Goal: Information Seeking & Learning: Learn about a topic

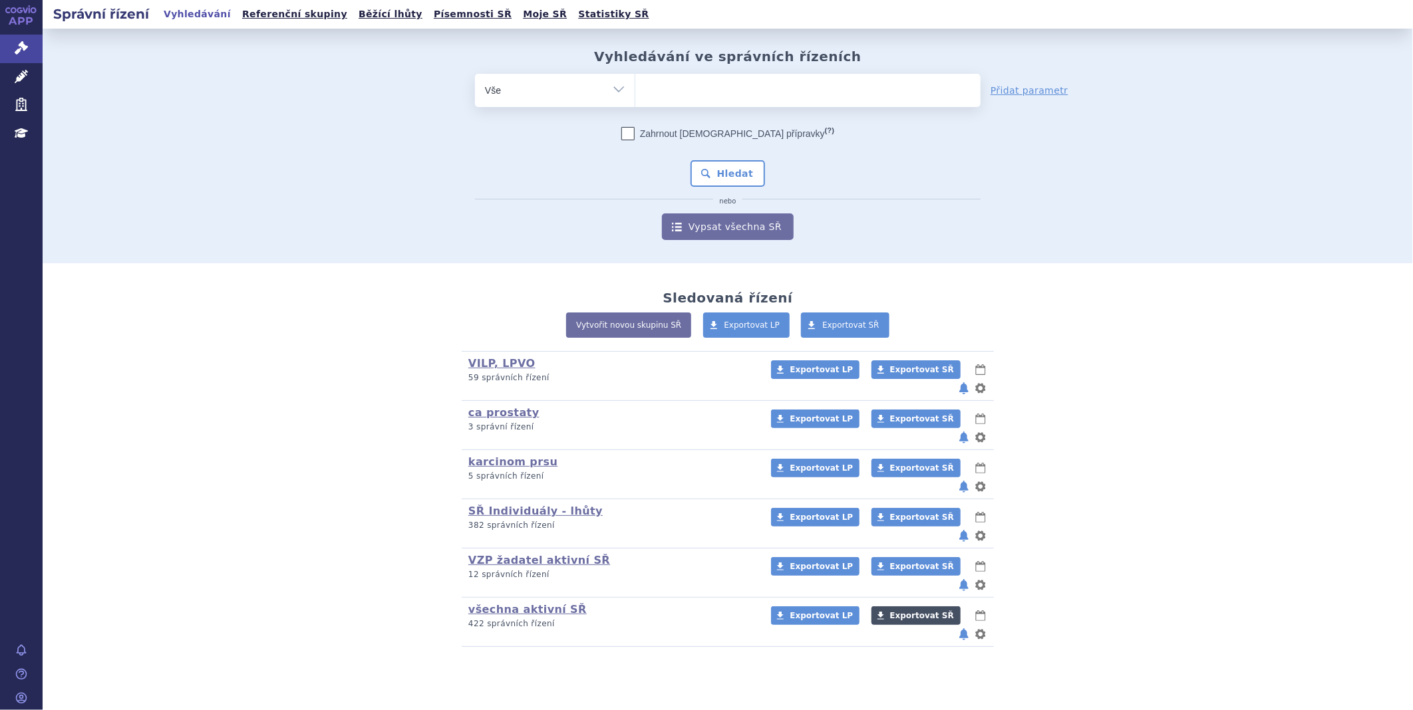
click at [913, 607] on link "Exportovat SŘ" at bounding box center [915, 616] width 89 height 19
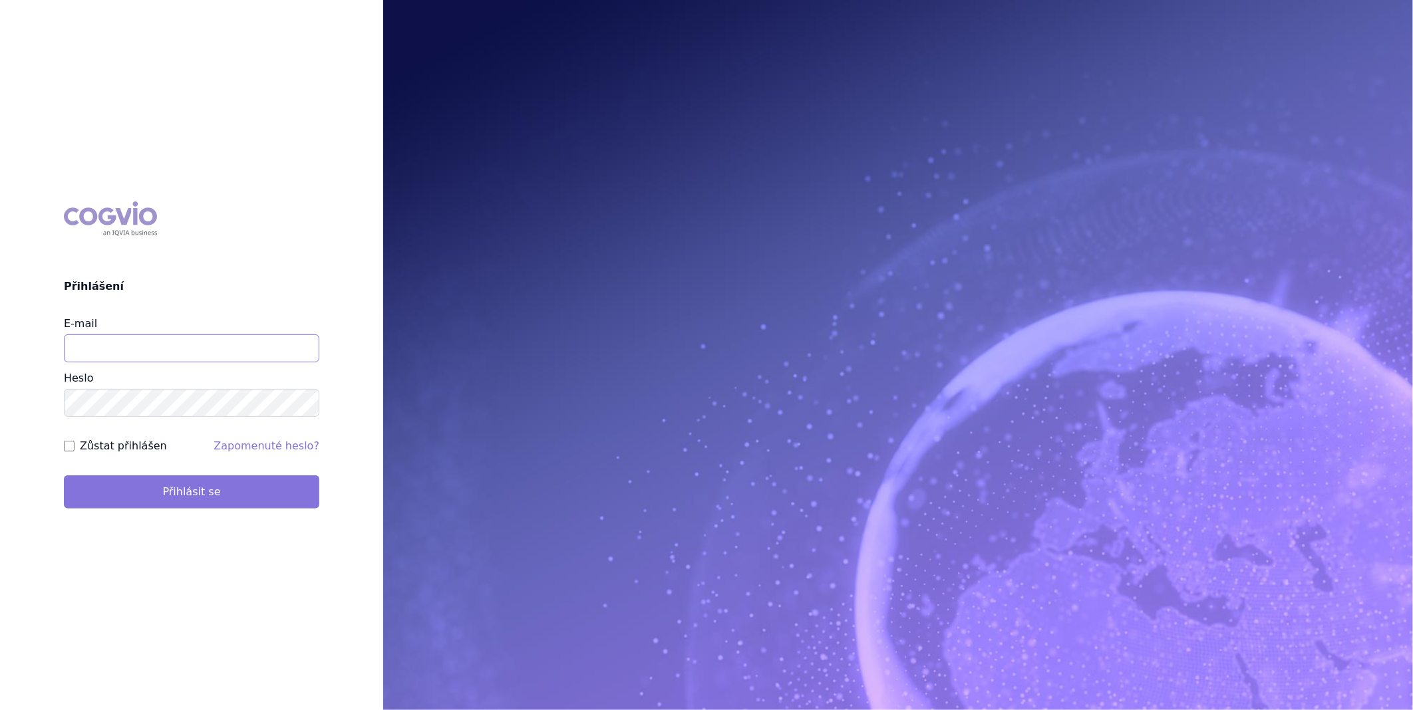
type input "katerina.ondrusova@vzp.cz"
click at [259, 501] on button "Přihlásit se" at bounding box center [191, 492] width 255 height 33
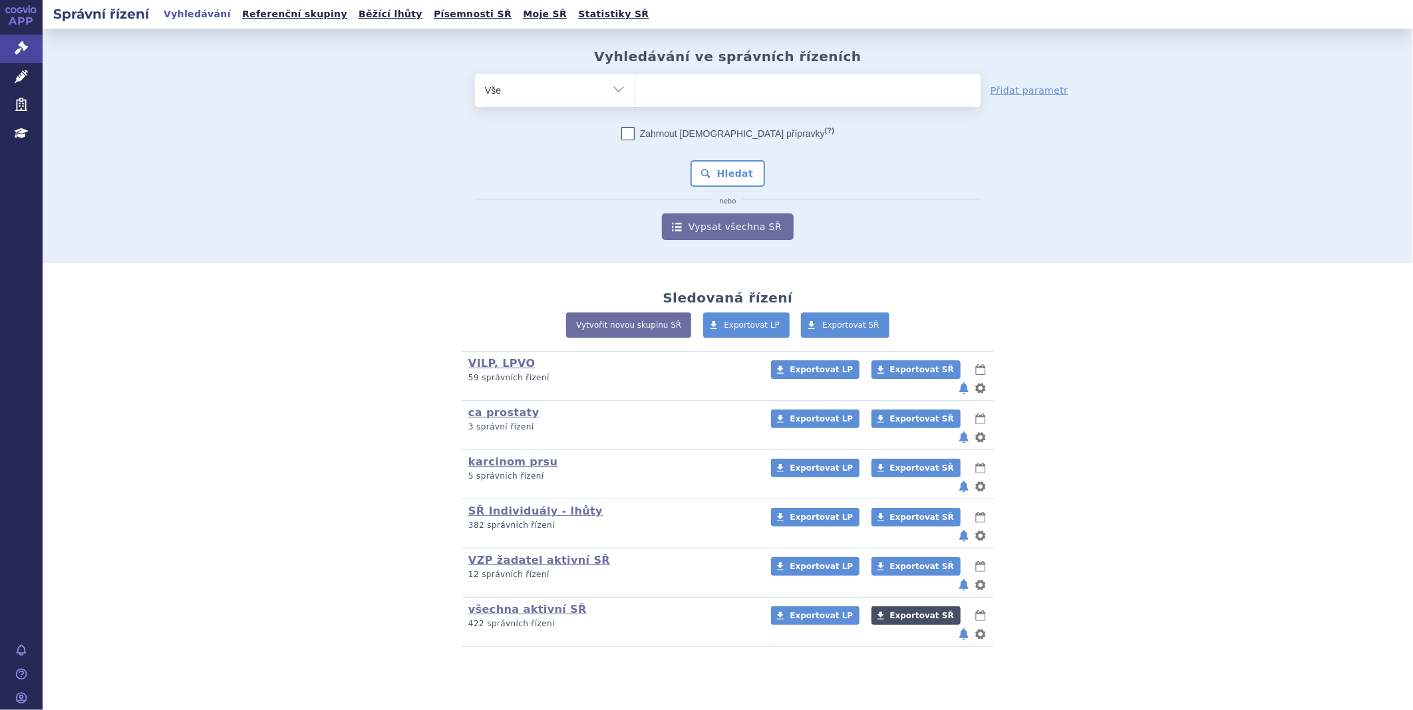
click at [890, 611] on span "Exportovat SŘ" at bounding box center [922, 615] width 64 height 9
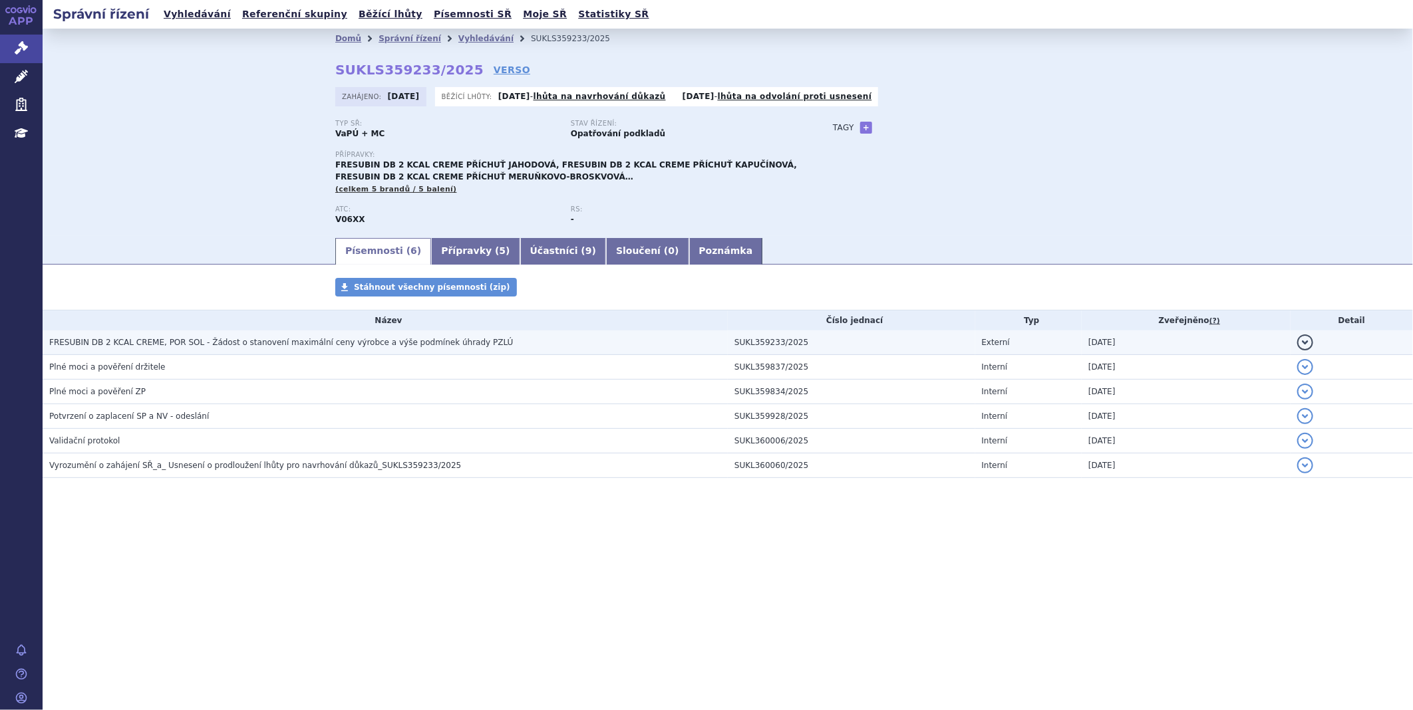
click at [348, 347] on span "FRESUBIN DB 2 KCAL CREME, POR SOL - Žádost o stanovení maximální ceny výrobce a…" at bounding box center [281, 342] width 464 height 9
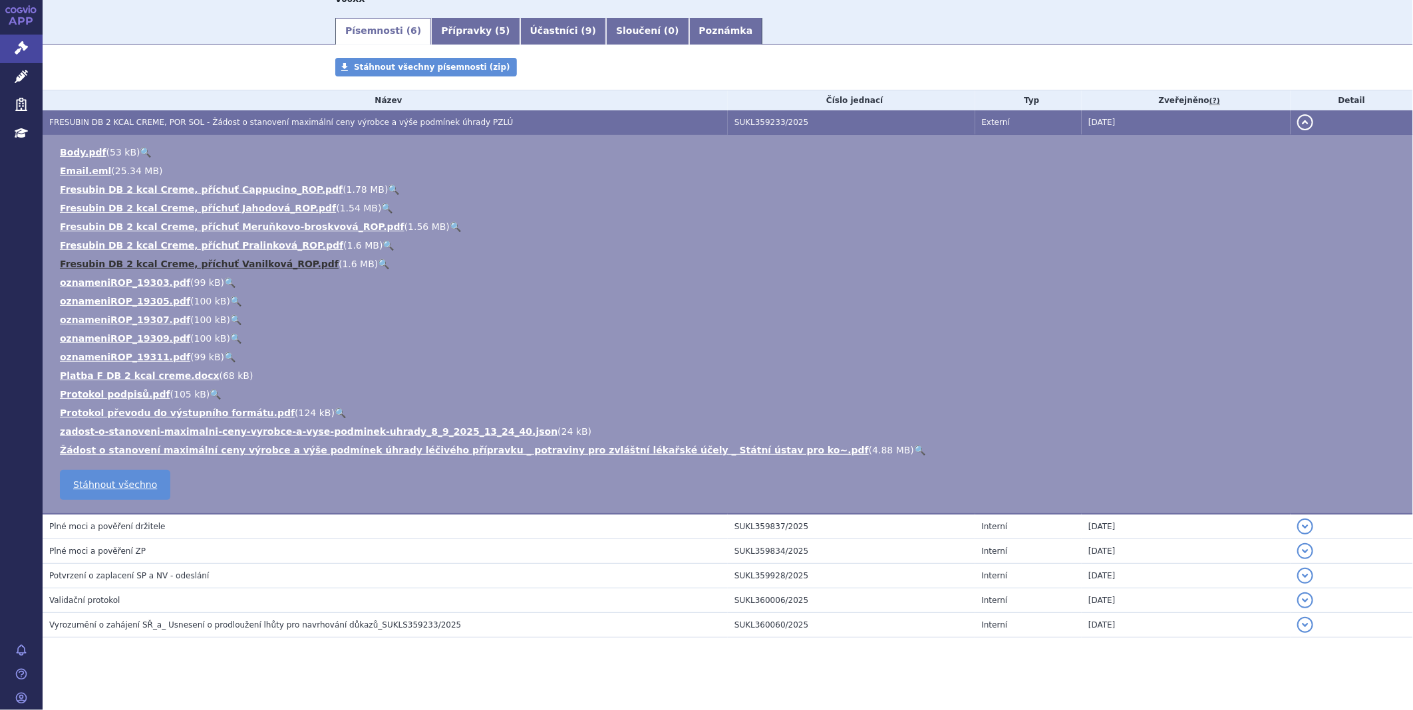
scroll to position [221, 0]
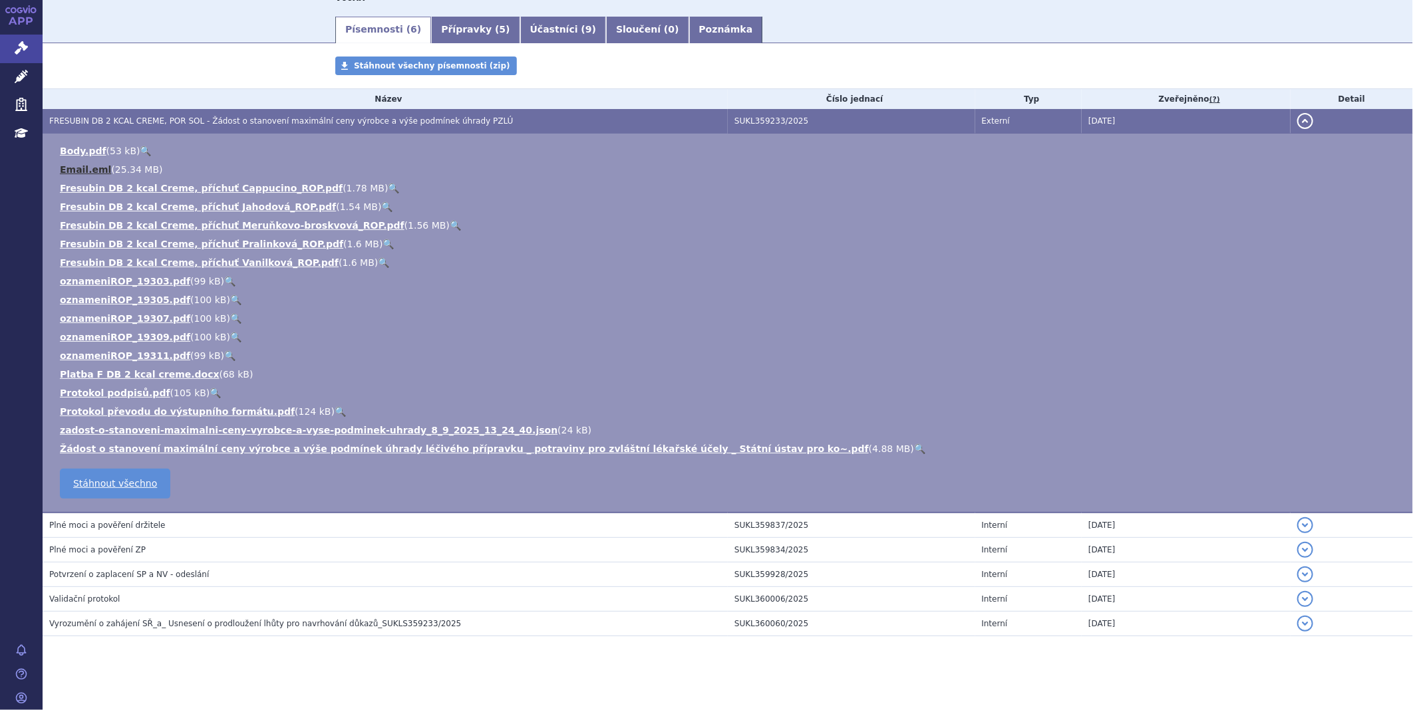
click at [81, 175] on link "Email.eml" at bounding box center [85, 169] width 51 height 11
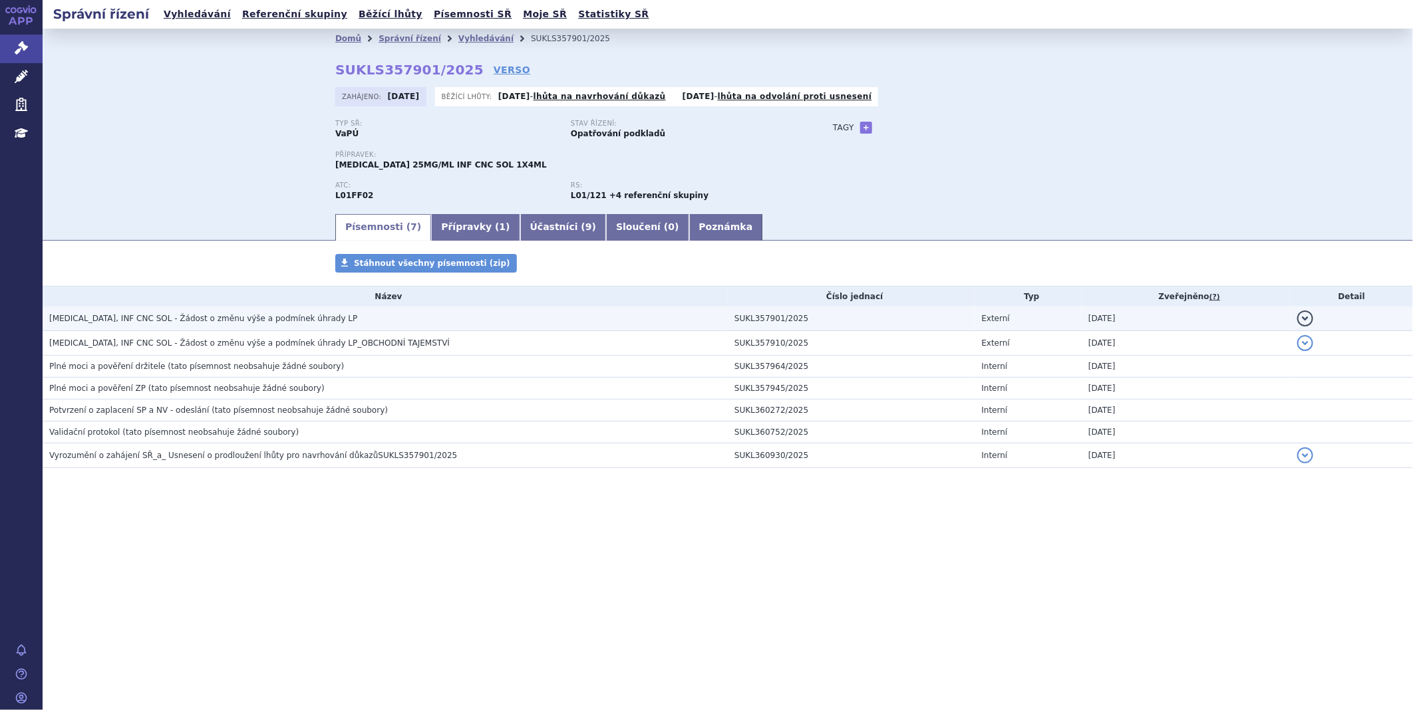
click at [187, 315] on span "KEYTRUDA, INF CNC SOL - Žádost o změnu výše a podmínek úhrady LP" at bounding box center [203, 318] width 308 height 9
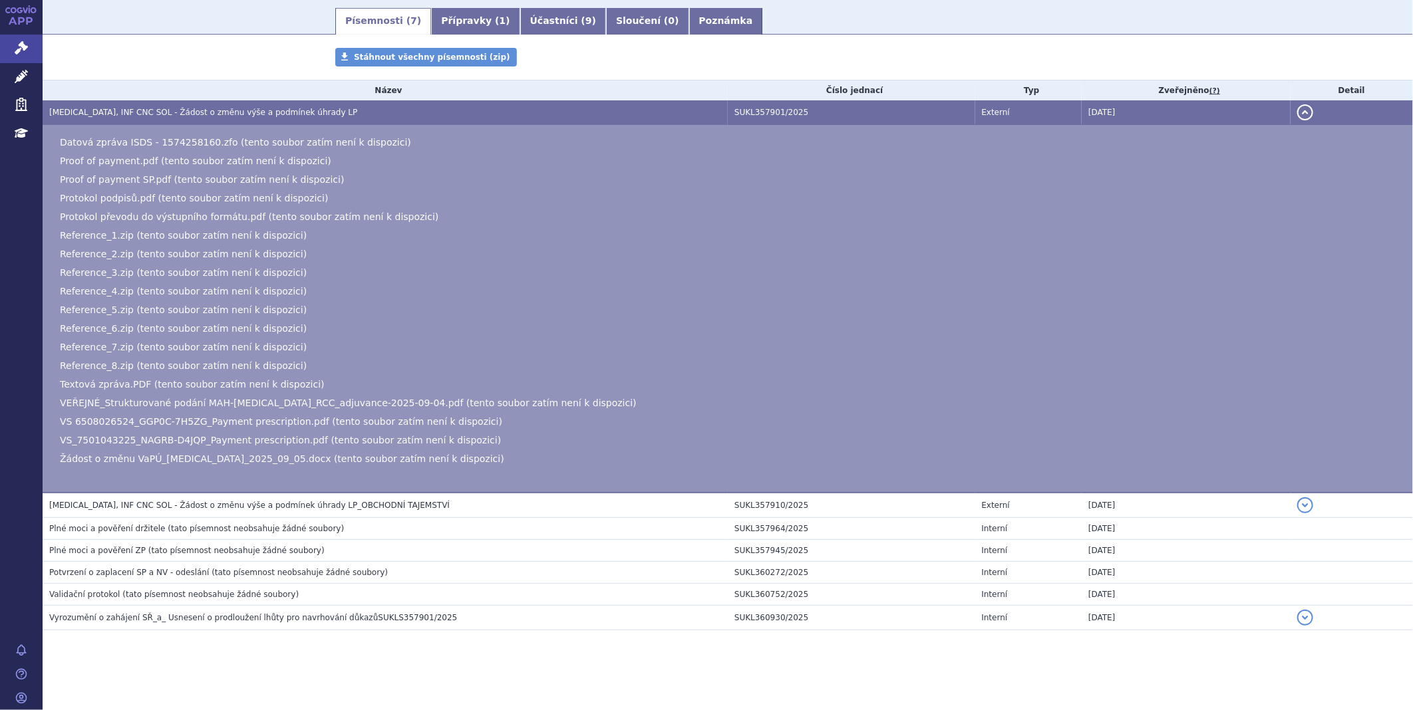
scroll to position [207, 0]
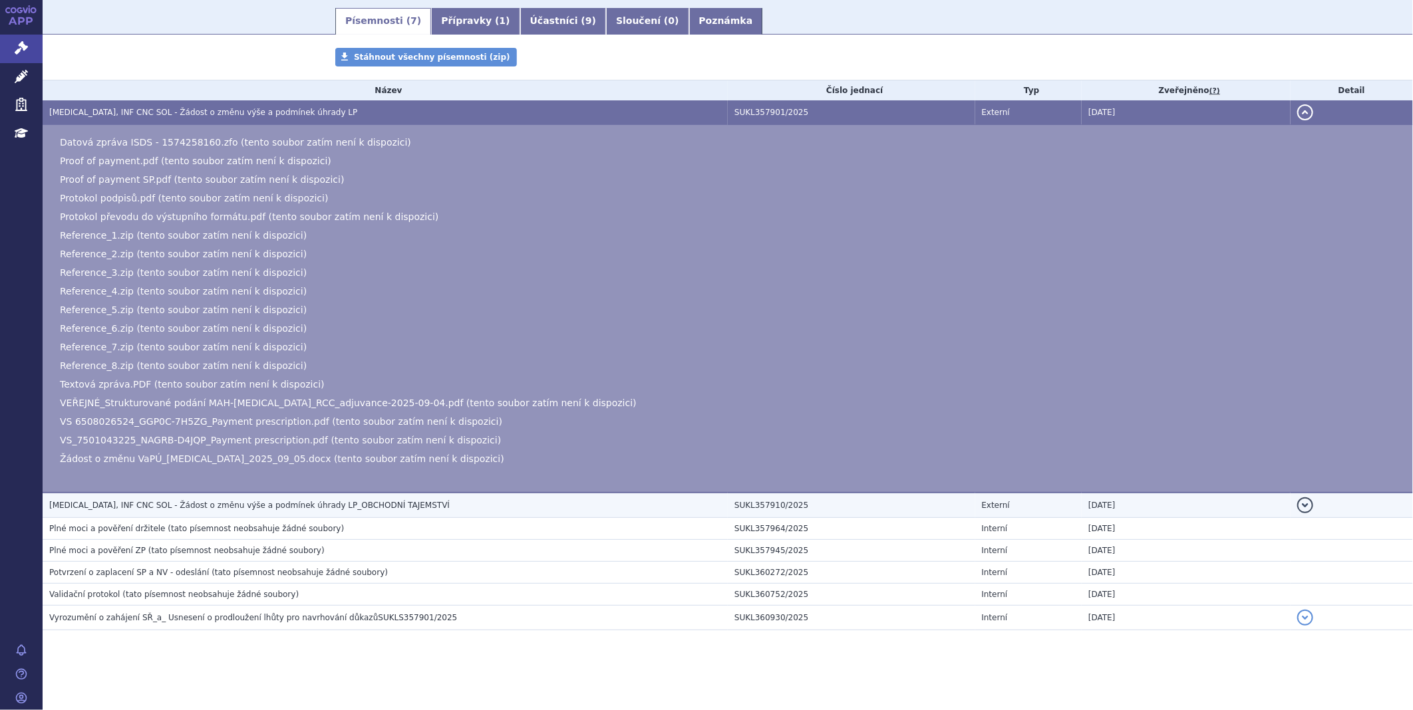
click at [143, 503] on span "KEYTRUDA, INF CNC SOL - Žádost o změnu výše a podmínek úhrady LP_OBCHODNÍ TAJEM…" at bounding box center [249, 505] width 400 height 9
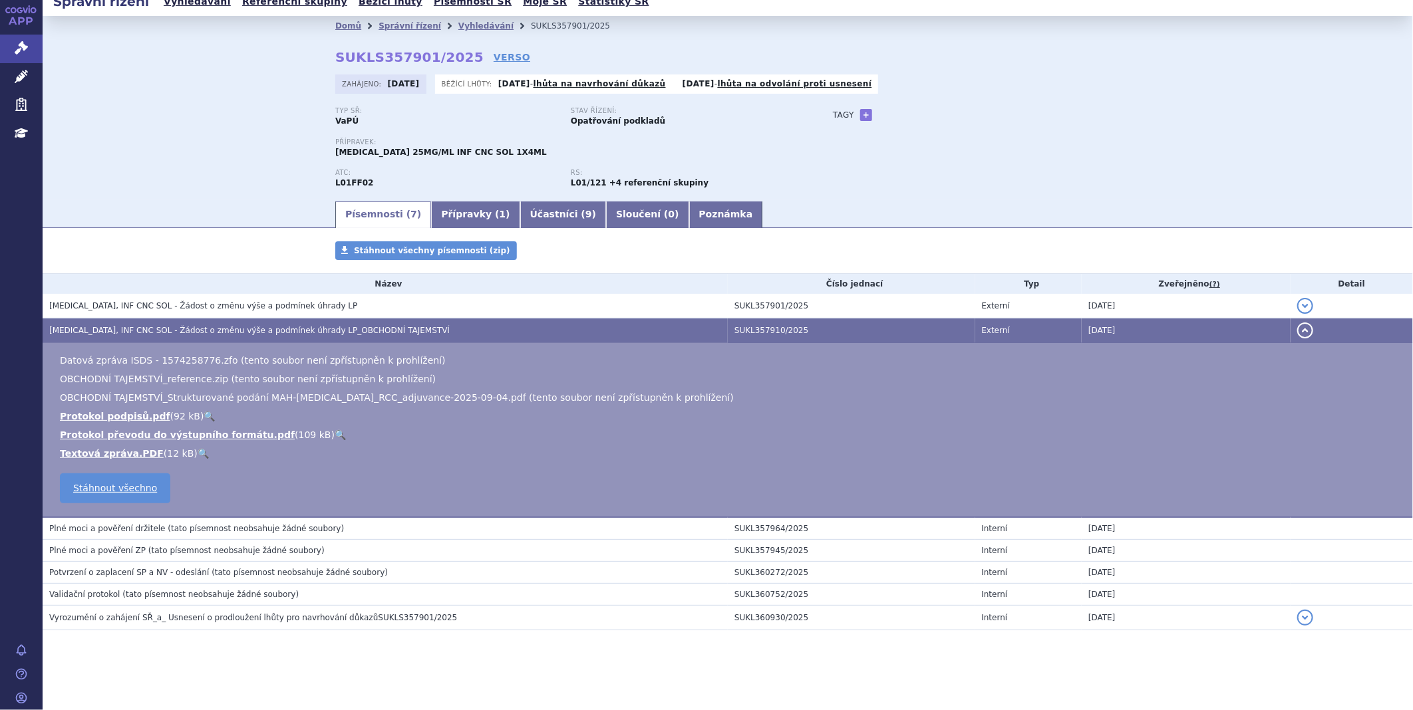
scroll to position [14, 0]
click at [126, 454] on link "Textová zpráva.PDF" at bounding box center [112, 453] width 104 height 11
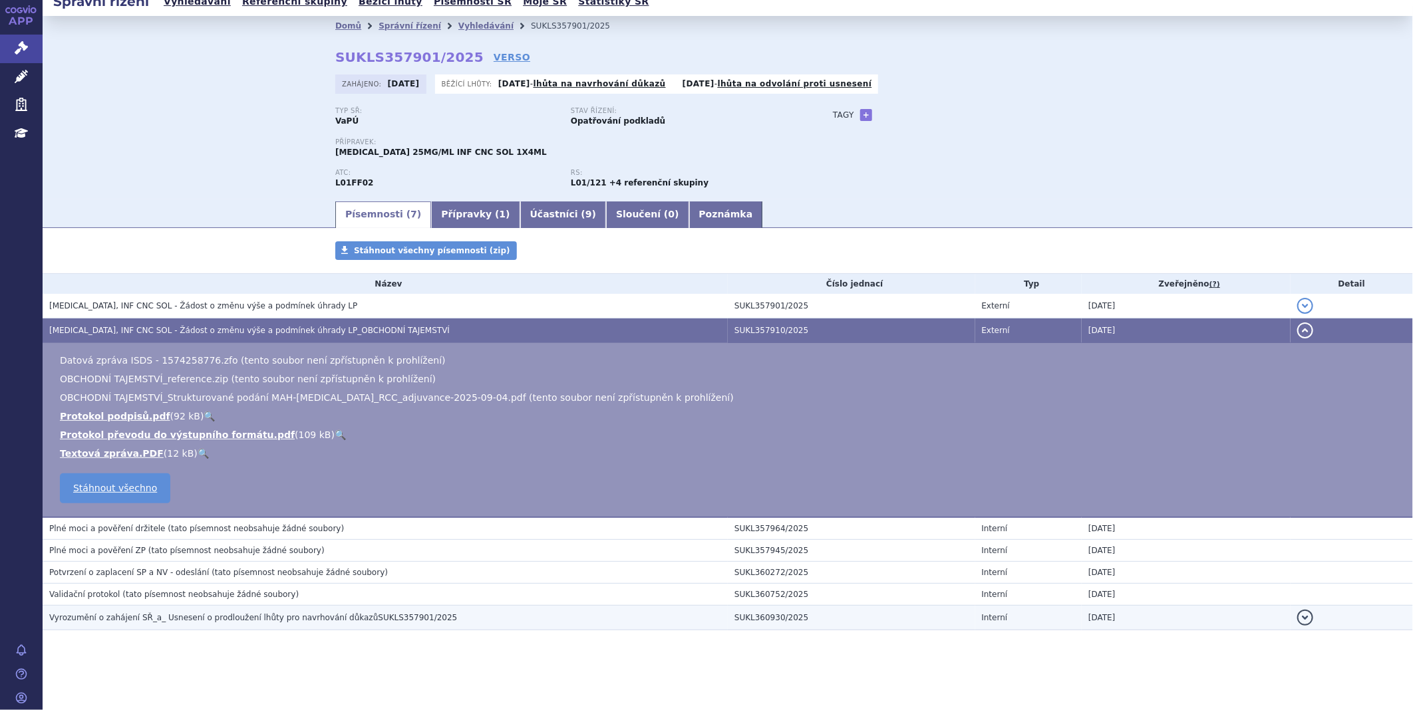
click at [194, 618] on span "Vyrozumění o zahájení SŘ_a_ Usnesení o prodloužení lhůty pro navrhování důkazůS…" at bounding box center [253, 617] width 408 height 9
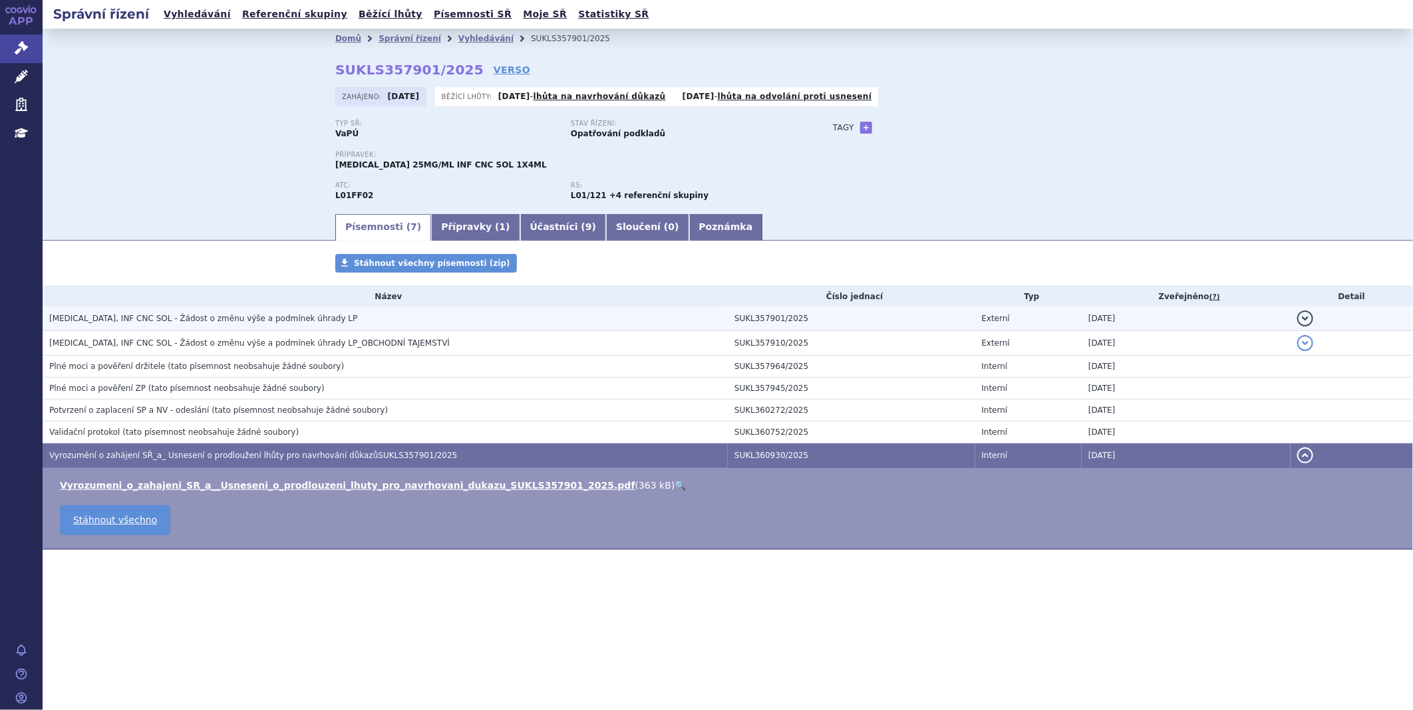
click at [200, 313] on h3 "KEYTRUDA, INF CNC SOL - Žádost o změnu výše a podmínek úhrady LP" at bounding box center [388, 318] width 678 height 13
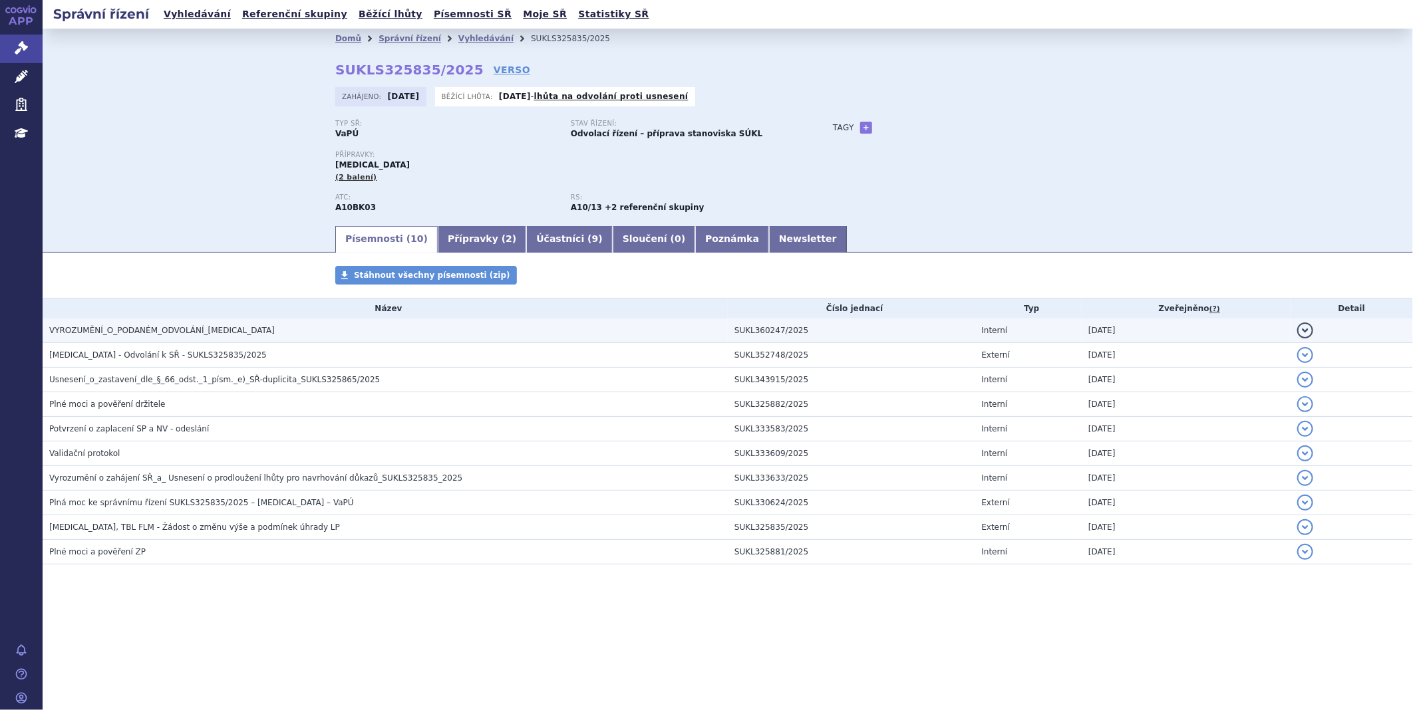
click at [164, 329] on span "VYROZUMĚNÍ_O_PODANÉM_ODVOLÁNÍ_[MEDICAL_DATA]" at bounding box center [161, 330] width 225 height 9
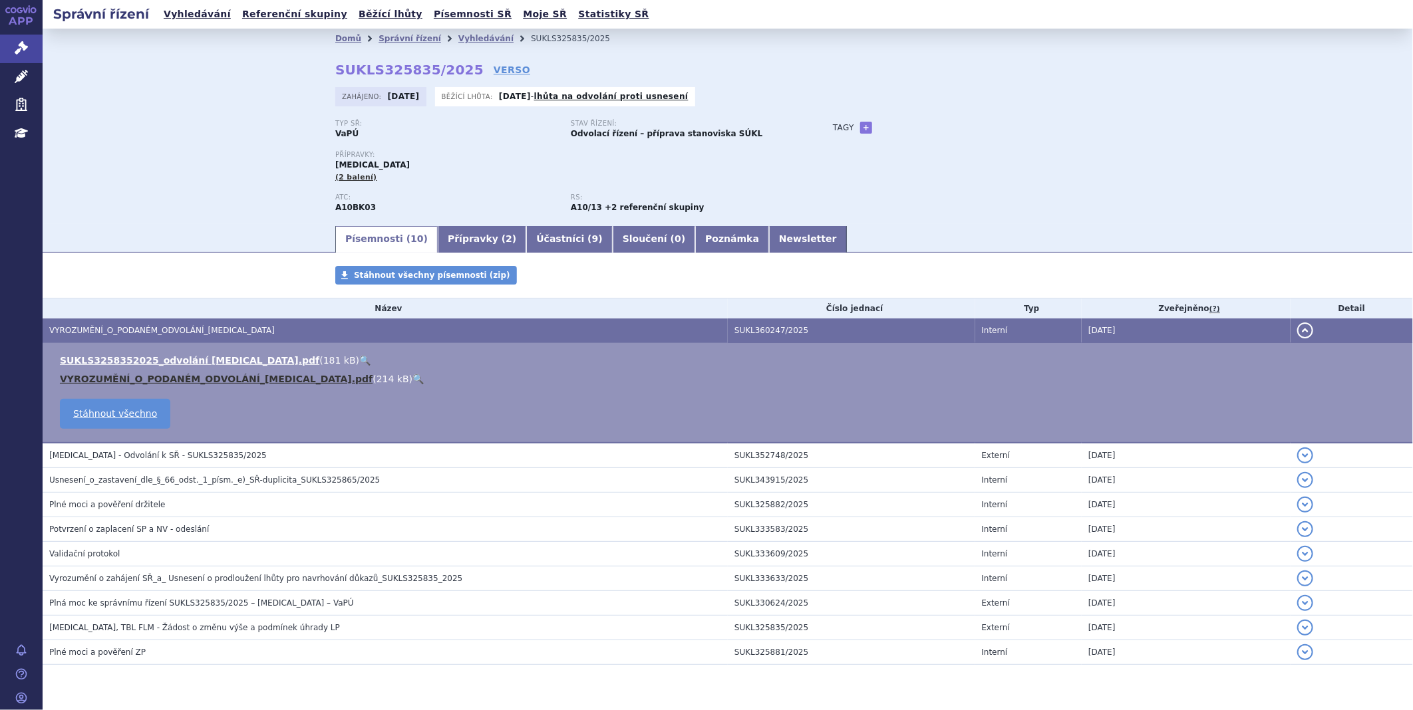
click at [142, 384] on link "VYROZUMĚNÍ_O_PODANÉM_ODVOLÁNÍ_[MEDICAL_DATA].pdf" at bounding box center [216, 379] width 313 height 11
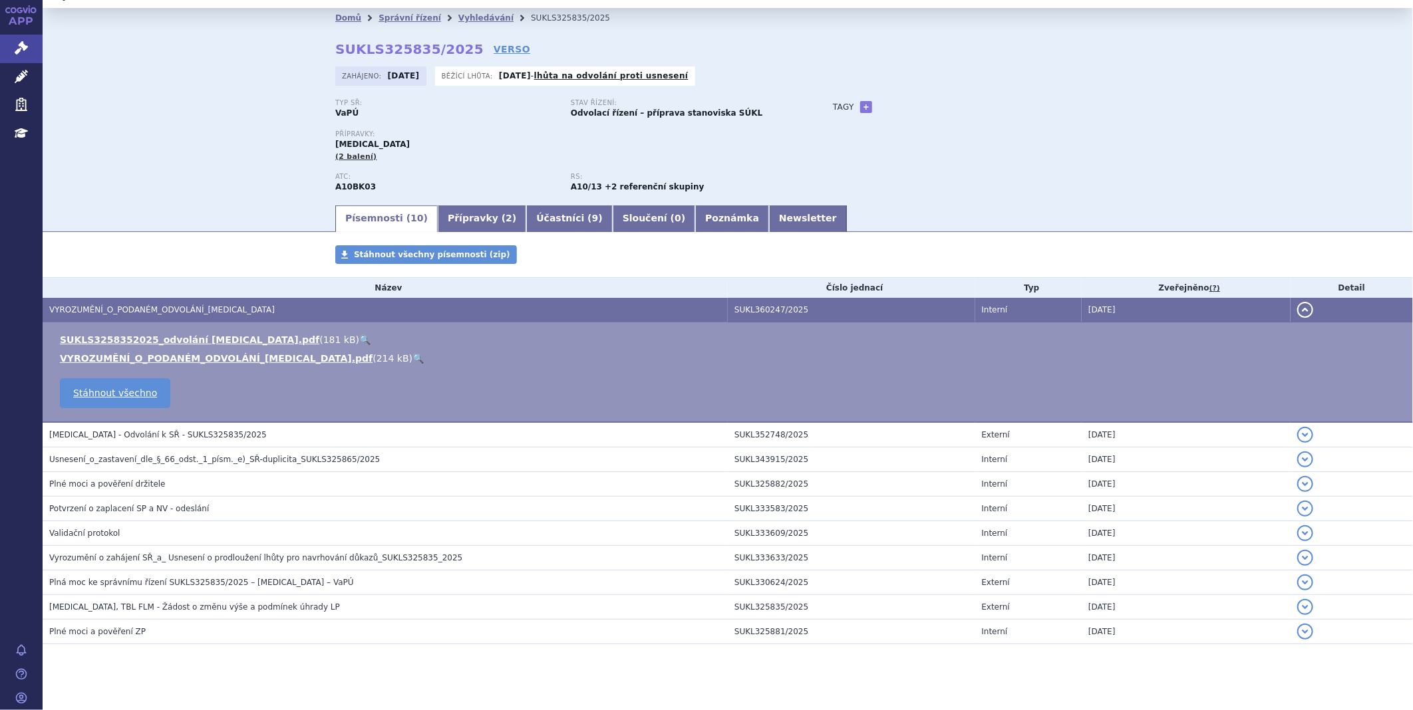
scroll to position [37, 0]
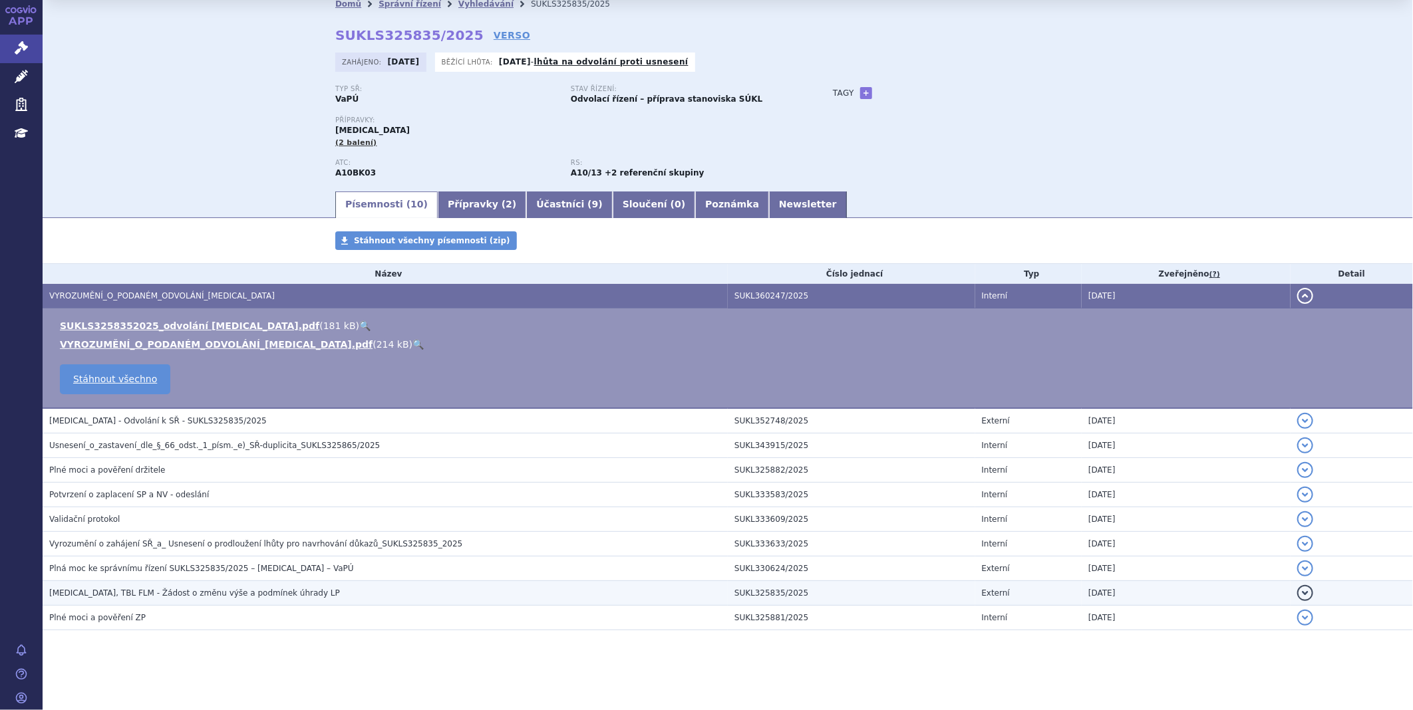
click at [275, 597] on span "JARDIANCE, TBL FLM - Žádost o změnu výše a podmínek úhrady LP" at bounding box center [194, 593] width 291 height 9
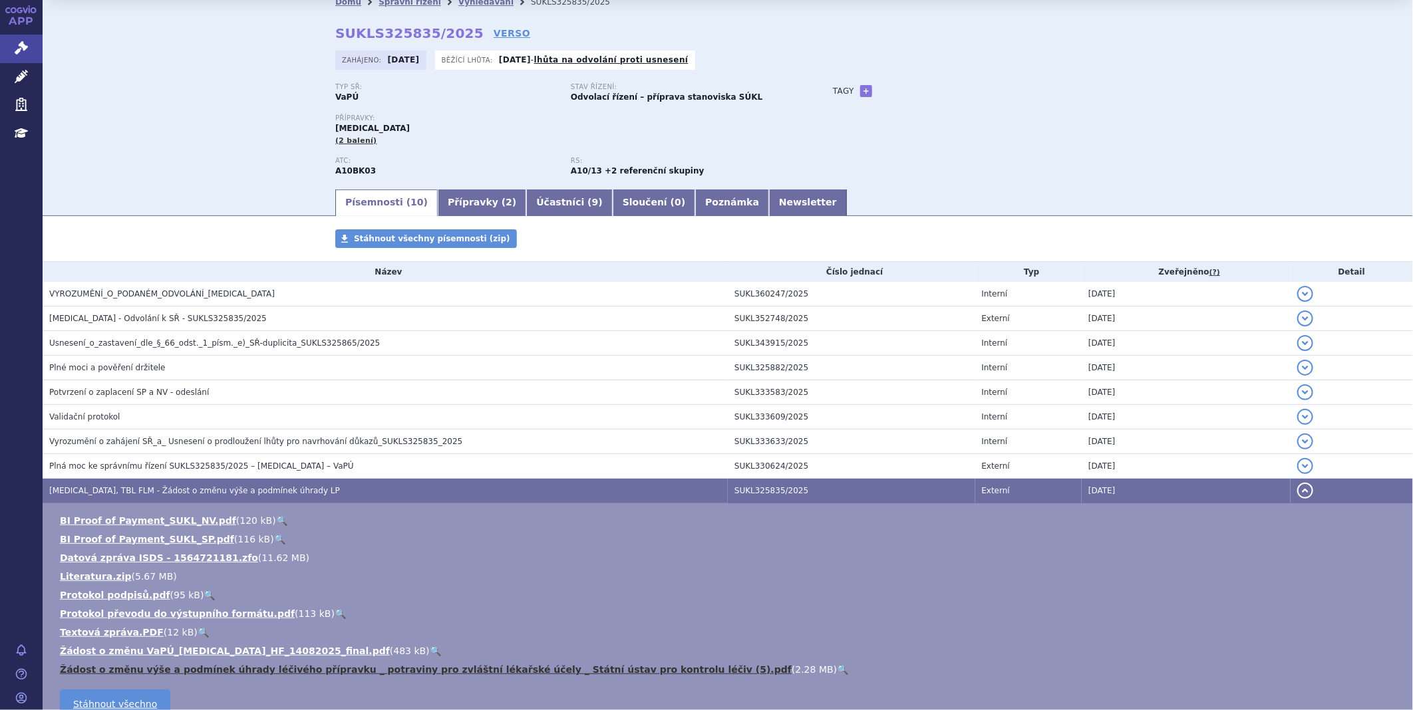
click at [220, 675] on link "Žádost o změnu výše a podmínek úhrady léčivého přípravku _ potraviny pro zvlášt…" at bounding box center [426, 669] width 732 height 11
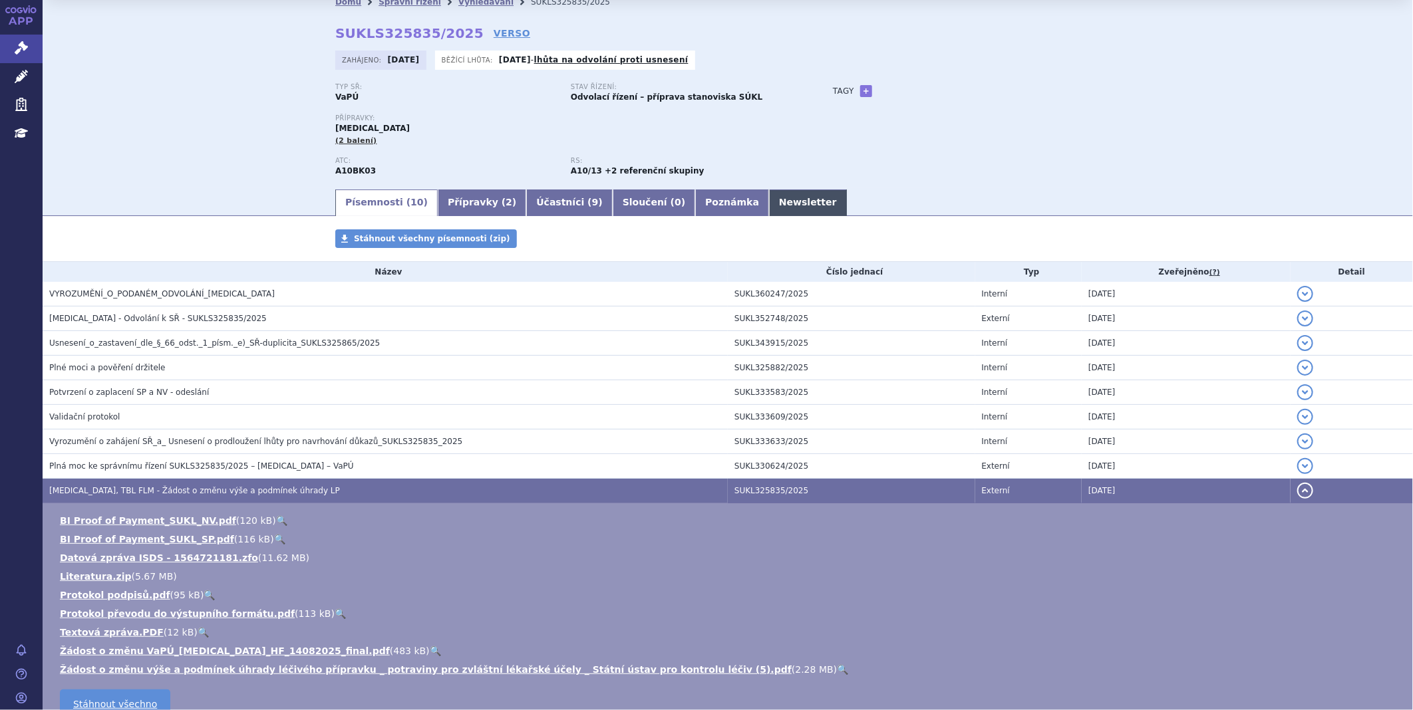
click at [769, 198] on link "Newsletter" at bounding box center [808, 203] width 78 height 27
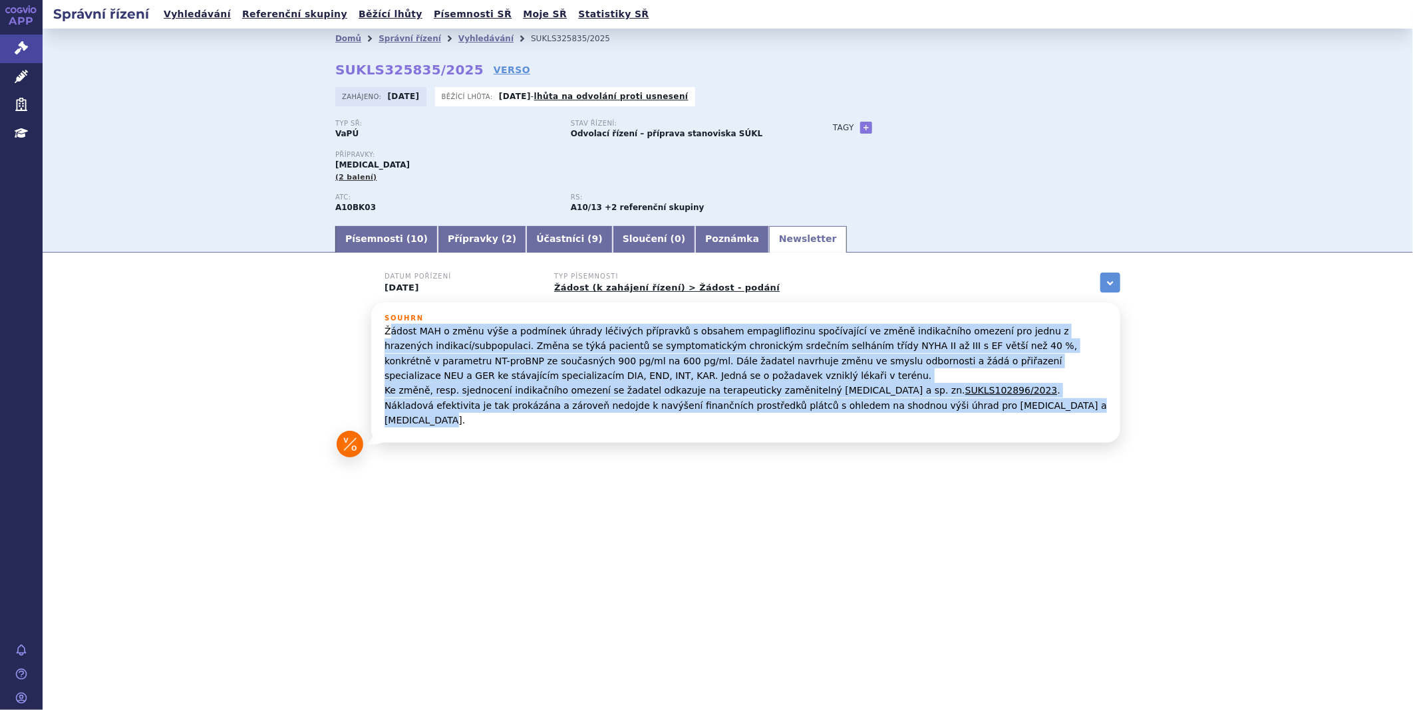
drag, startPoint x: 387, startPoint y: 333, endPoint x: 990, endPoint y: 406, distance: 607.0
click at [990, 406] on p "Žádost MAH o změnu výše a podmínek úhrady léčivých přípravků s obsahem empaglif…" at bounding box center [745, 376] width 722 height 104
copy p "ádost MAH o změnu výše a podmínek úhrady léčivých přípravků s obsahem empaglifl…"
click at [388, 243] on link "Písemnosti ( 10 )" at bounding box center [386, 239] width 102 height 27
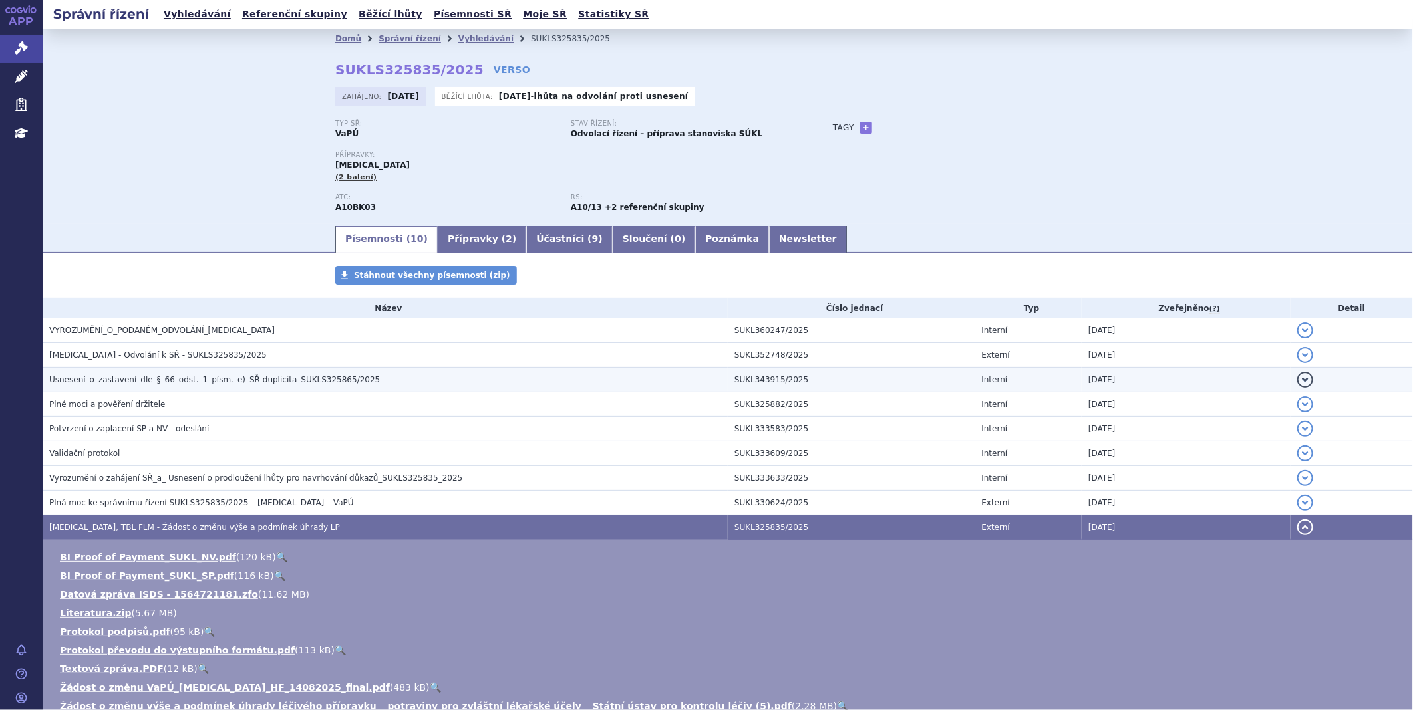
click at [114, 384] on span "Usnesení_o_zastavení_dle_§_66_odst._1_písm._e)_SŘ-duplicita_SUKLS325865/2025" at bounding box center [214, 379] width 331 height 9
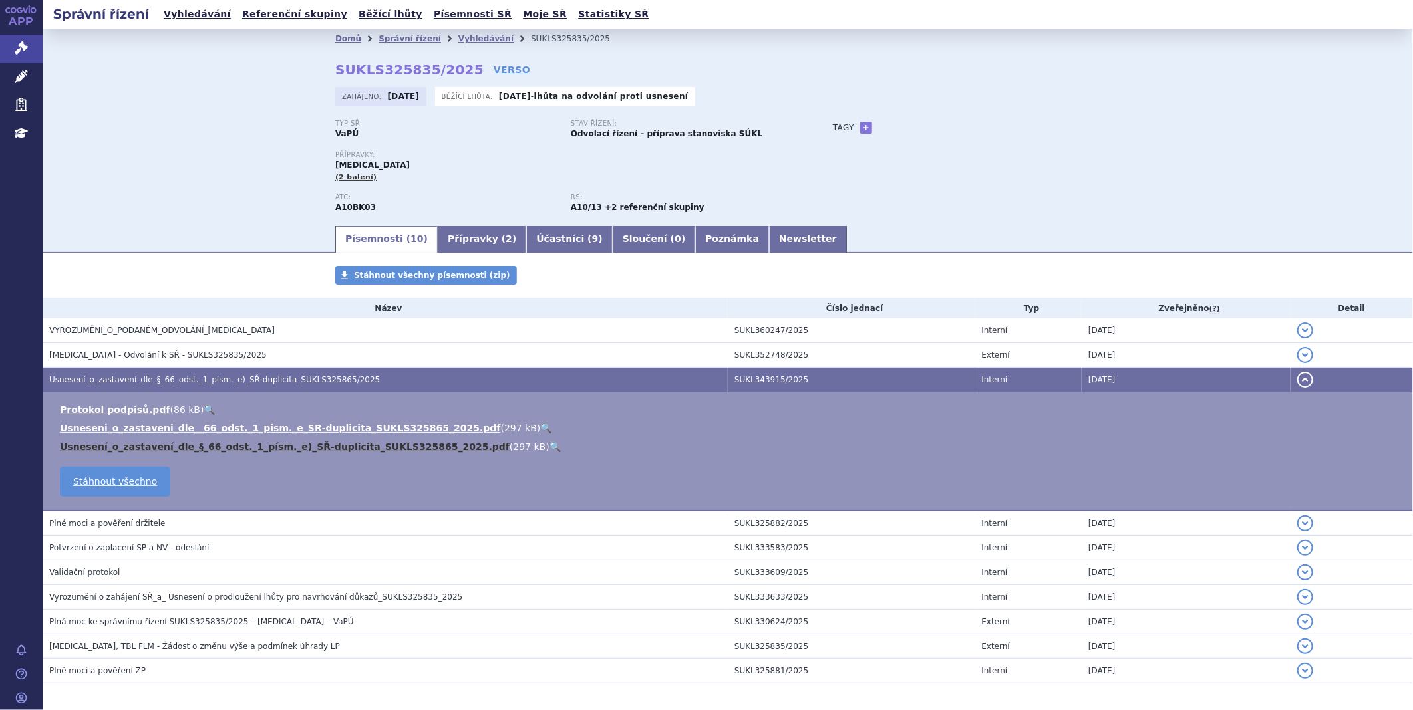
click at [118, 452] on link "Usnesení_o_zastavení_dle_§_66_odst._1_písm._e)_SŘ-duplicita_SUKLS325865_2025.pdf" at bounding box center [285, 447] width 450 height 11
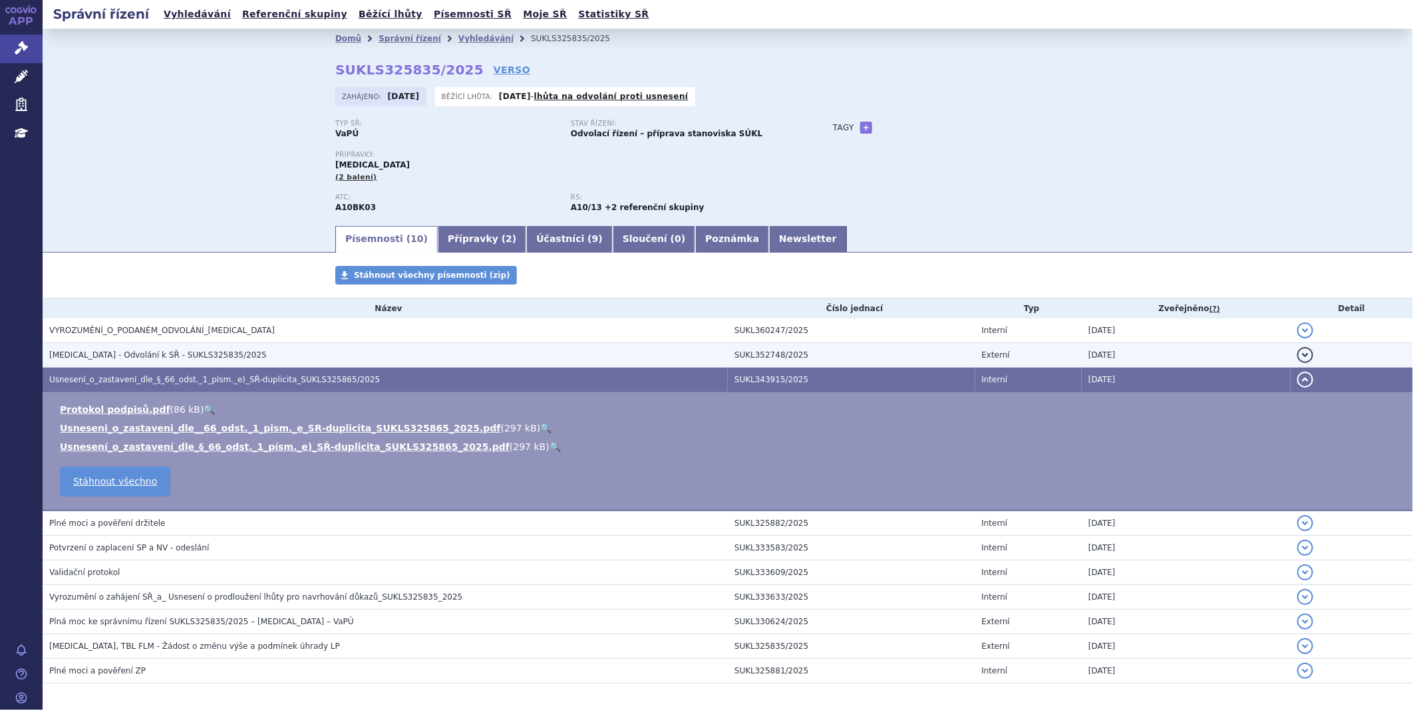
click at [184, 359] on span "Jardiance - Odvolání k SŘ - SUKLS325835/2025" at bounding box center [157, 354] width 217 height 9
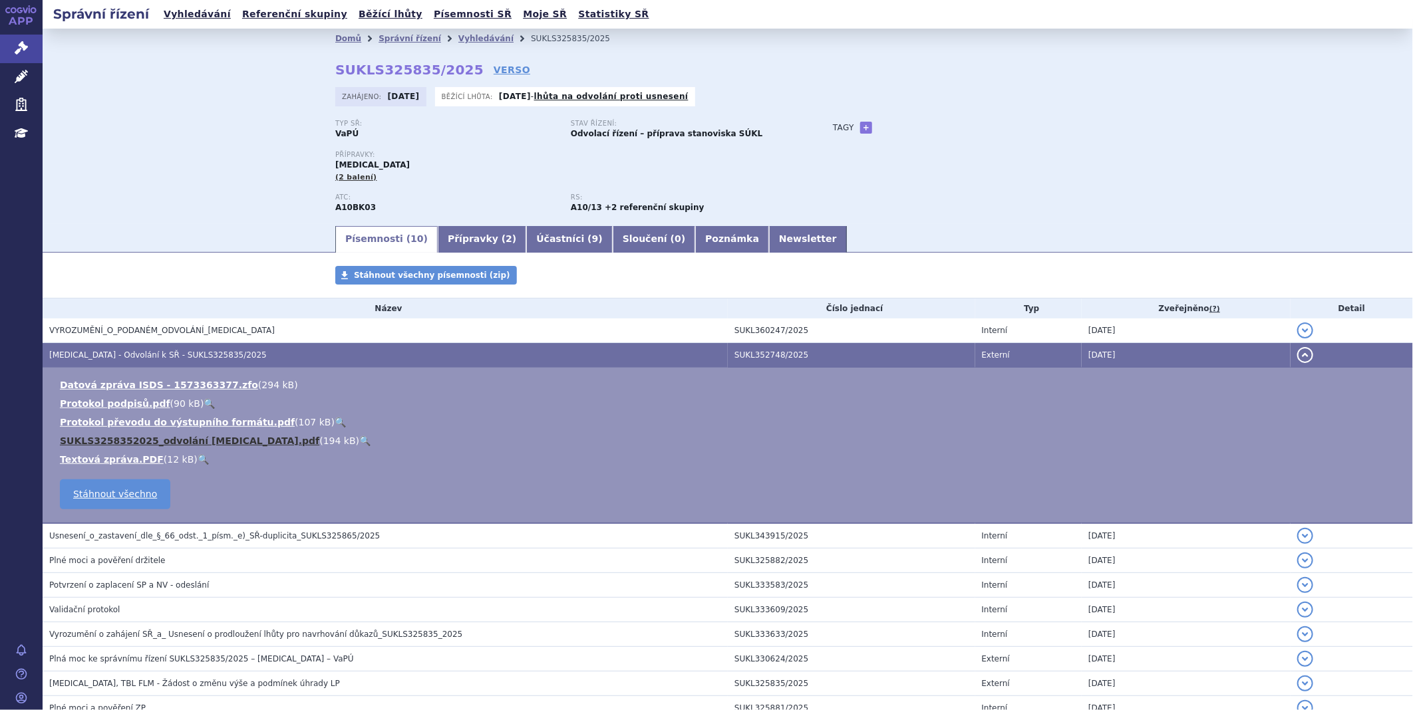
click at [144, 446] on link "SUKLS3258352025_odvolání Jardiance.pdf" at bounding box center [189, 441] width 259 height 11
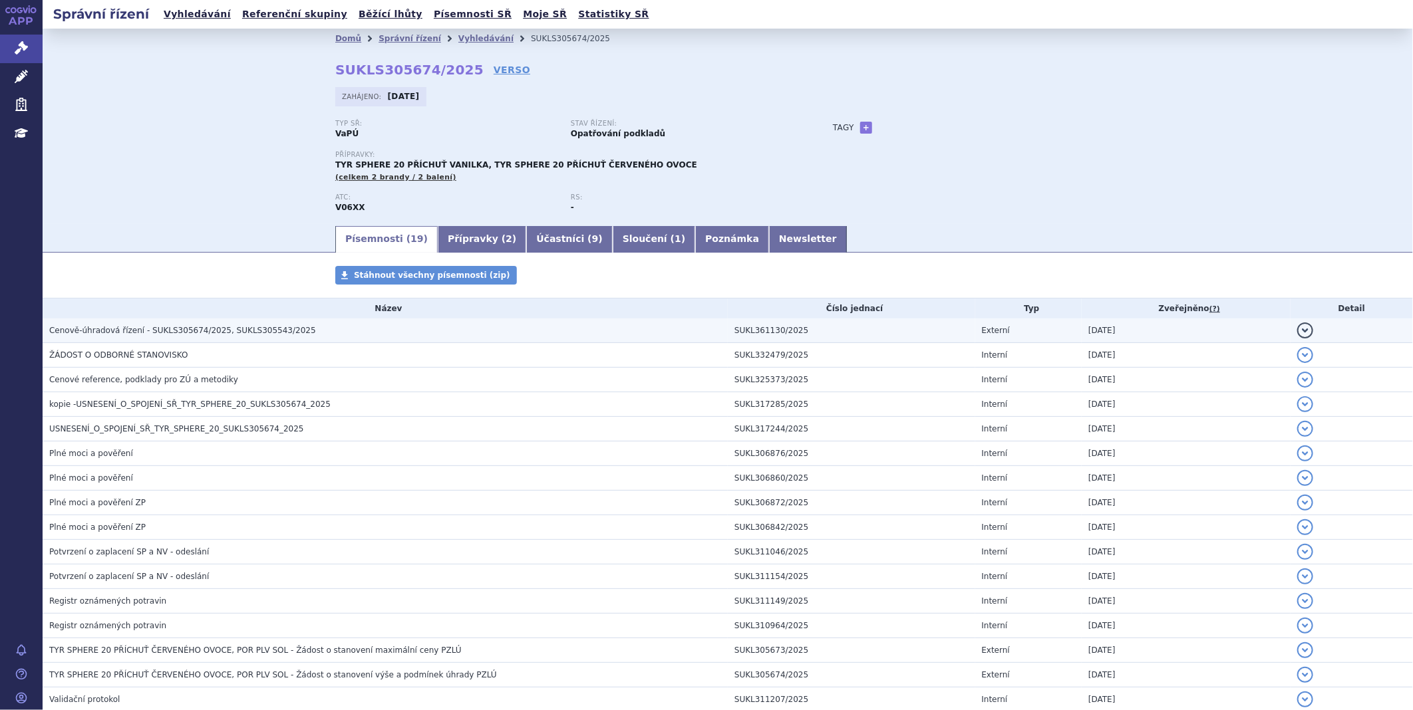
click at [134, 334] on span "Cenově-úhradová řízení - SUKLS305674/2025, SUKLS305543/2025" at bounding box center [182, 330] width 267 height 9
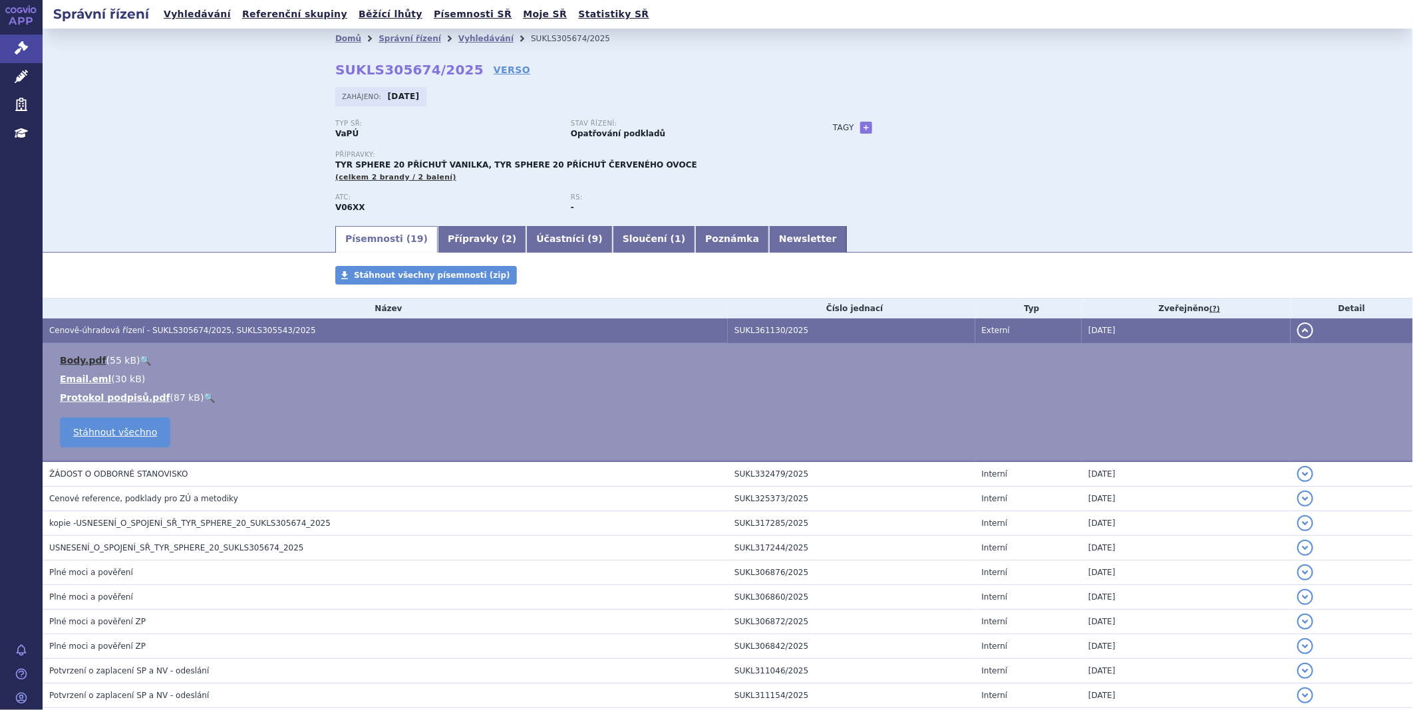
click at [80, 366] on link "Body.pdf" at bounding box center [83, 360] width 47 height 11
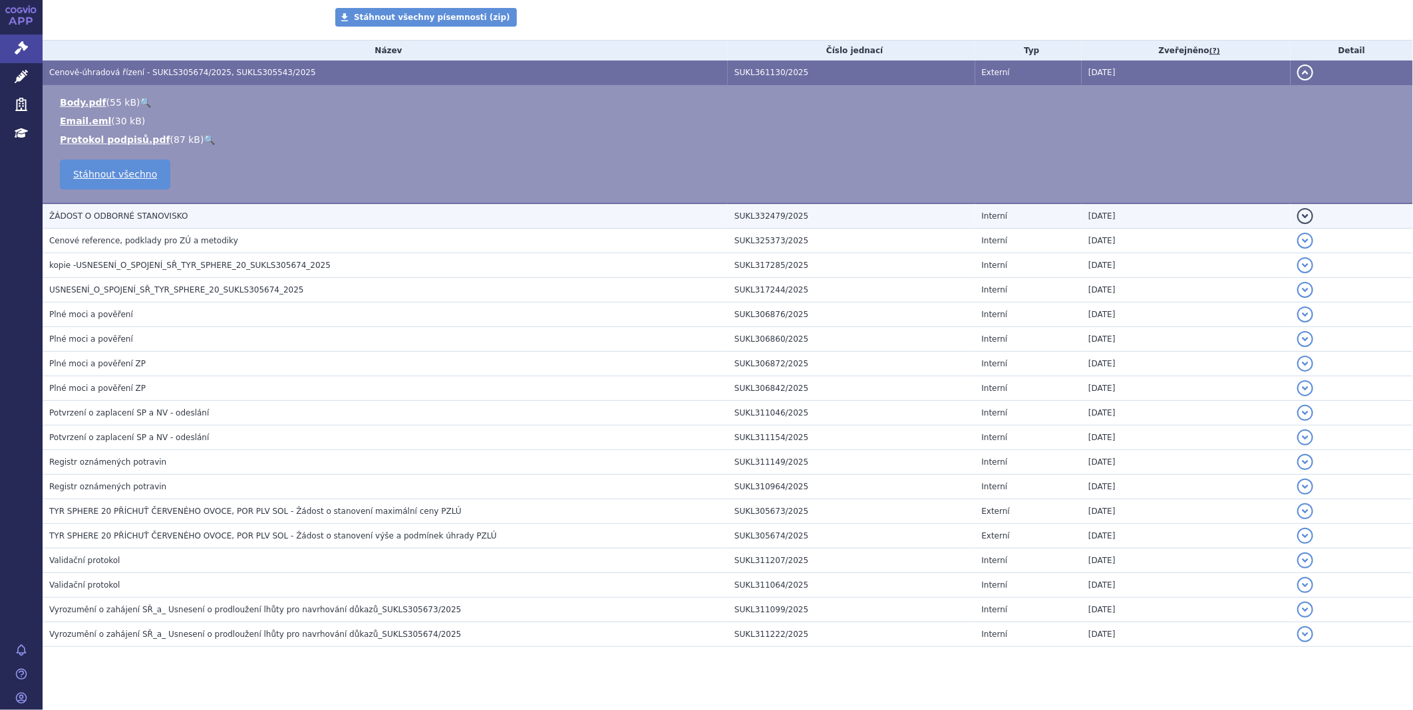
scroll to position [277, 0]
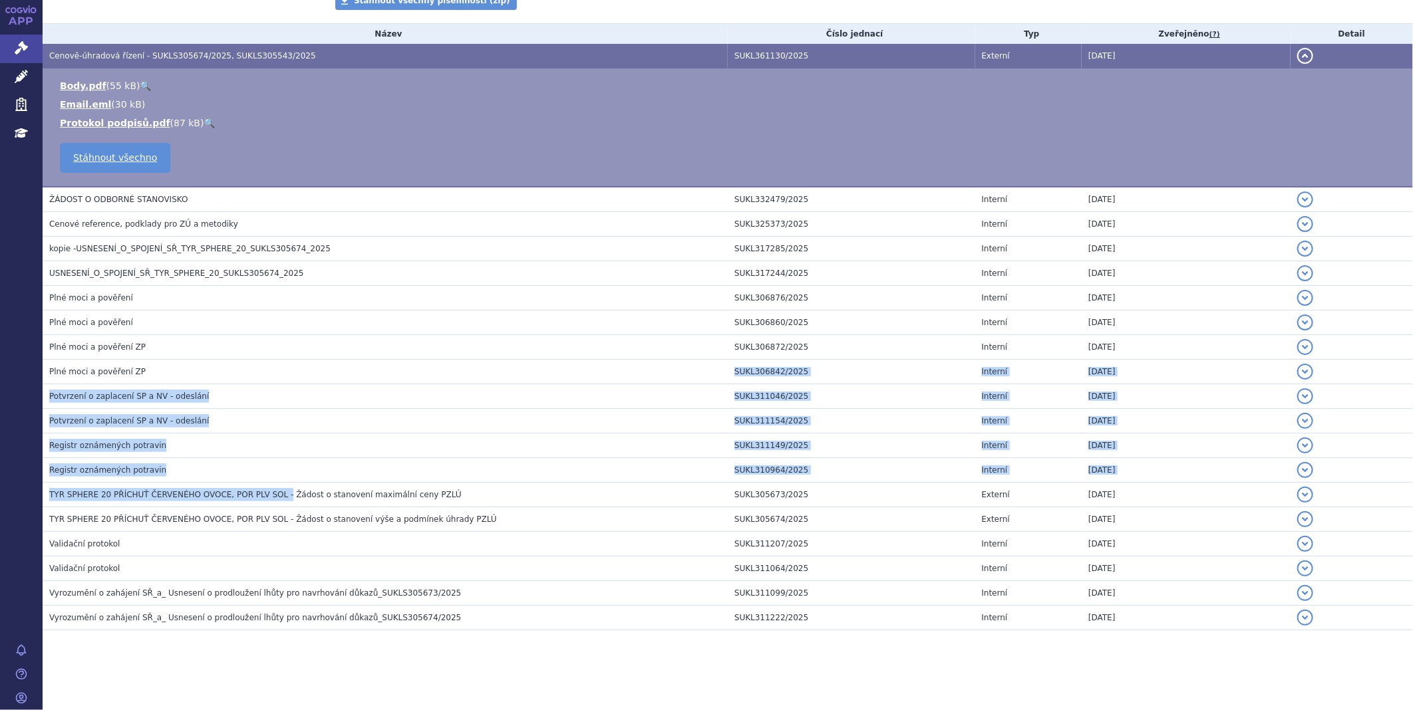
drag, startPoint x: 267, startPoint y: 492, endPoint x: 537, endPoint y: 255, distance: 359.1
click at [488, 309] on tbody "Cenově-úhradová řízení - SUKLS305674/2025, SUKLS305543/2025 SUKL361130/2025 Ext…" at bounding box center [728, 337] width 1370 height 587
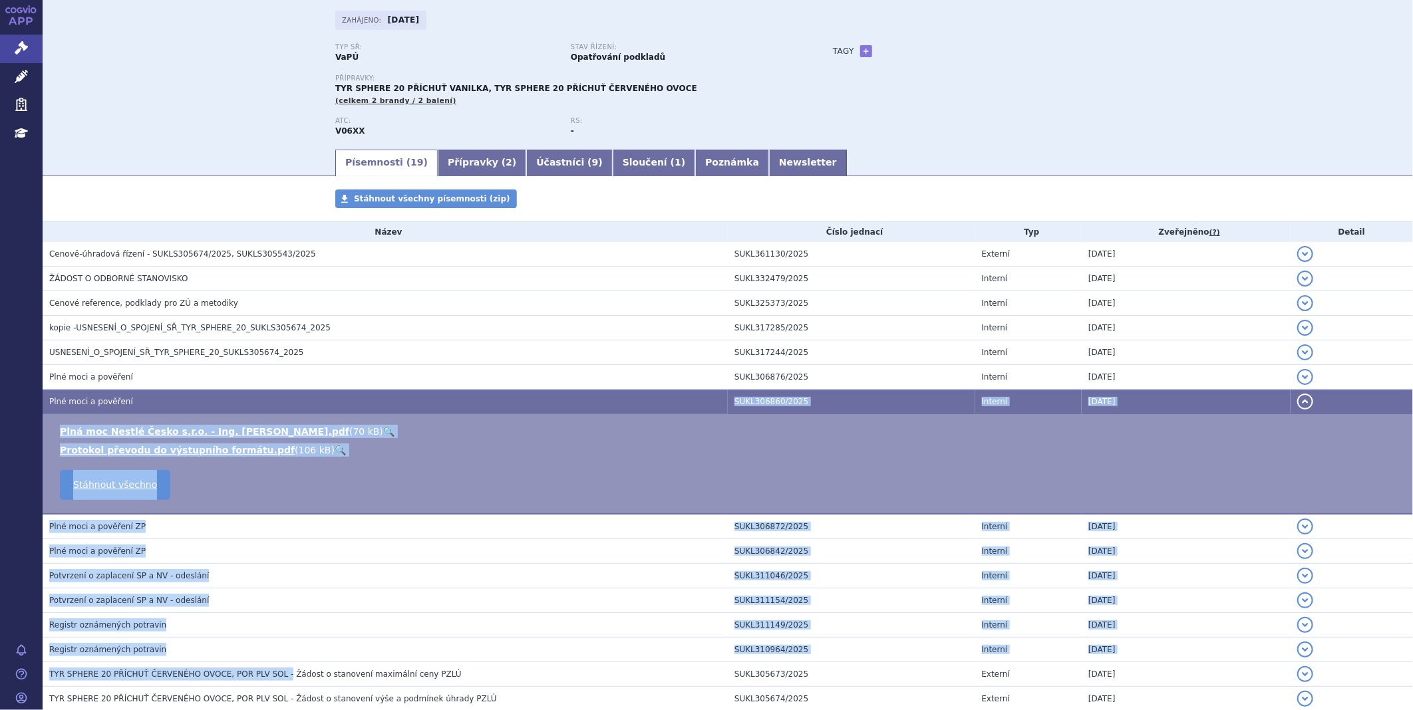
scroll to position [0, 0]
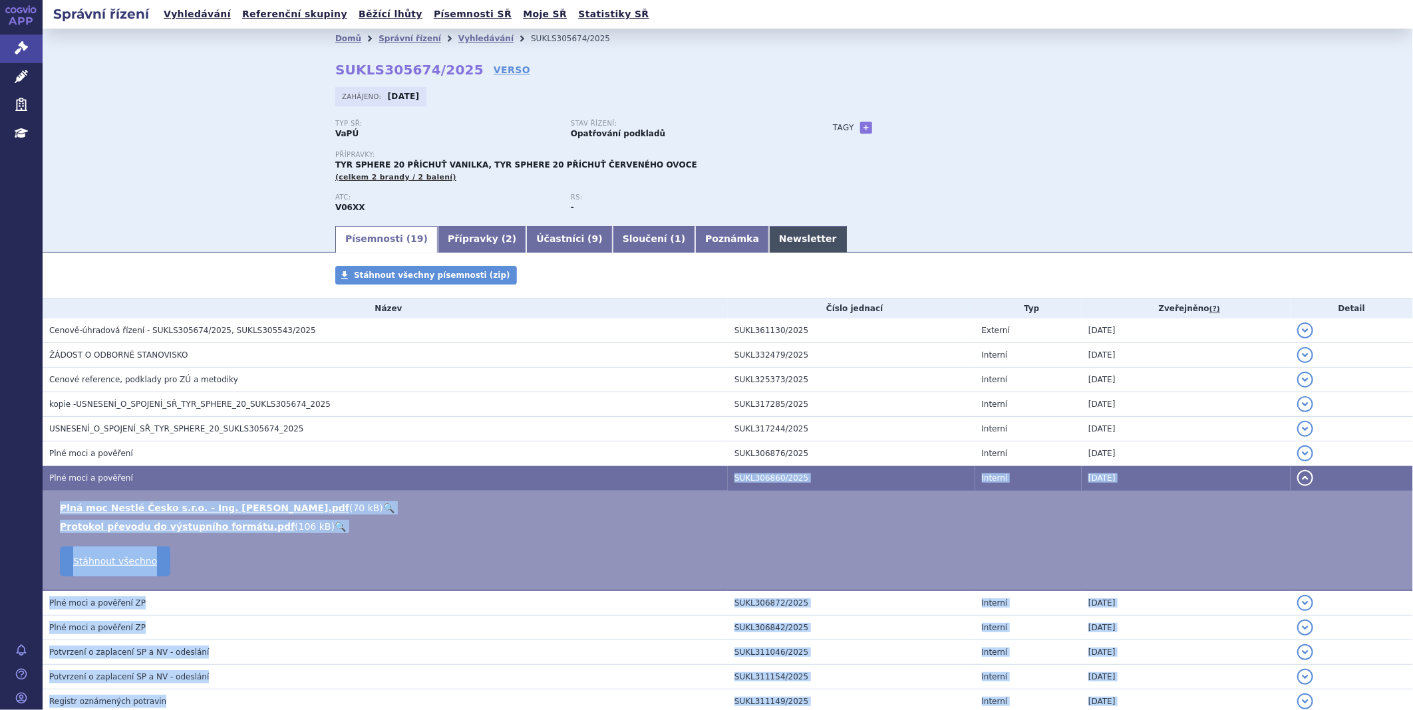
click at [769, 231] on link "Newsletter" at bounding box center [808, 239] width 78 height 27
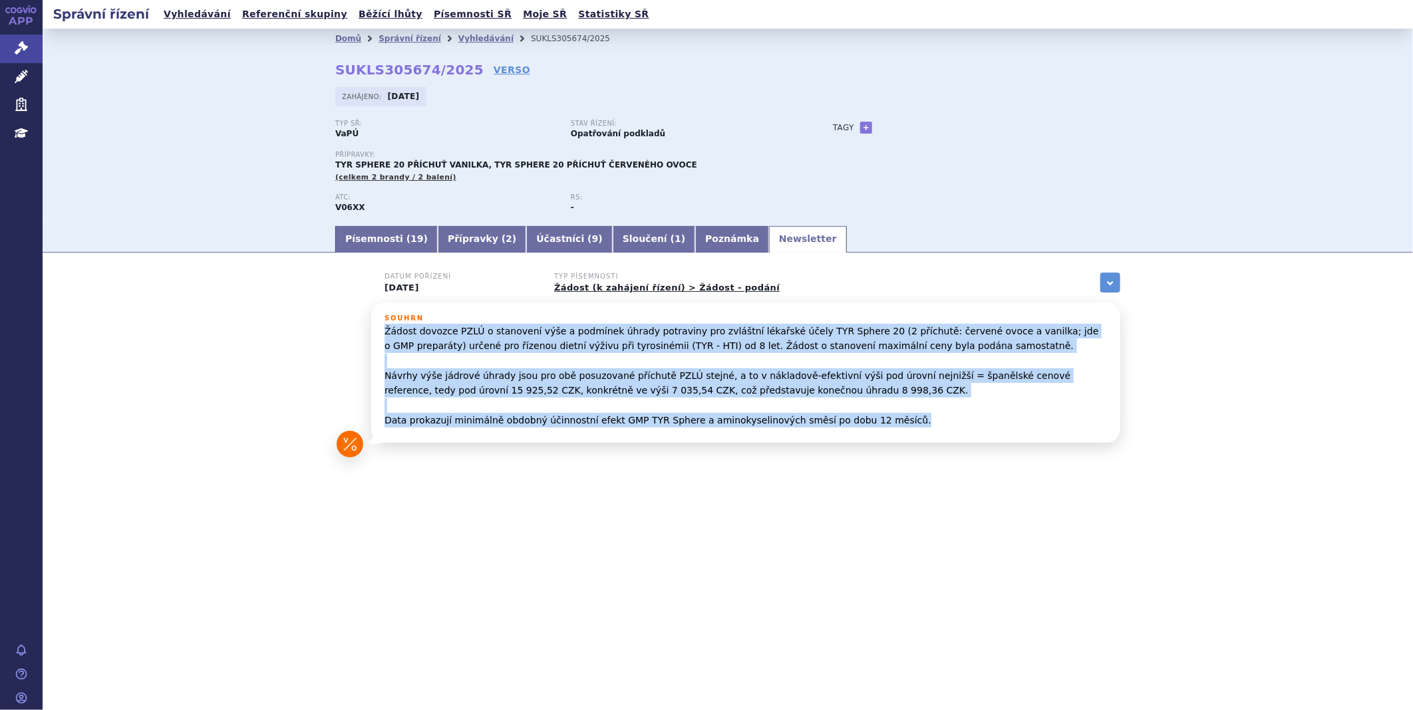
drag, startPoint x: 380, startPoint y: 330, endPoint x: 881, endPoint y: 426, distance: 510.6
click at [881, 426] on div "Souhrn Žádost dovozce PZLÚ o stanovení výše a podmínek úhrady potraviny pro zvl…" at bounding box center [745, 373] width 749 height 140
copy p "Žádost dovozce PZLÚ o stanovení výše a podmínek úhrady potraviny pro zvláštní l…"
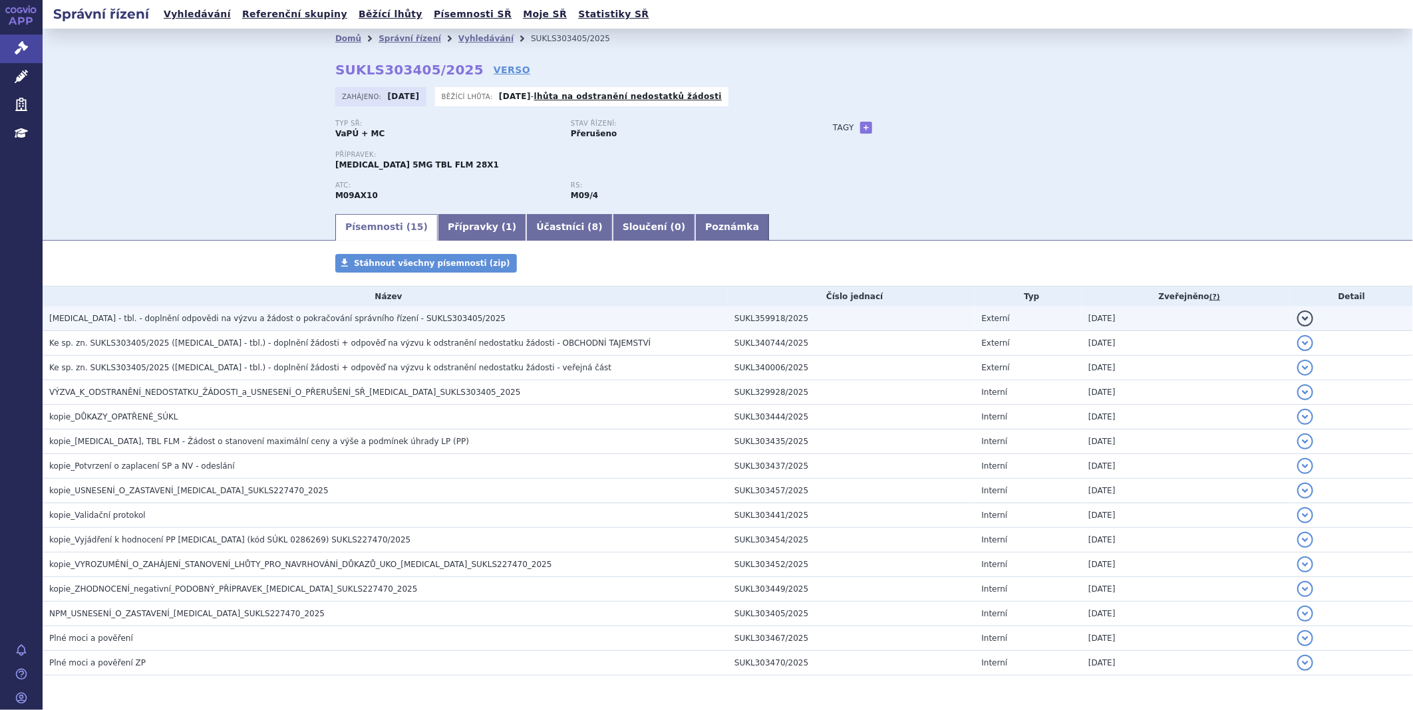
click at [229, 321] on span "[MEDICAL_DATA] - tbl. - doplnění odpovědi na výzvu a žádost o pokračování správ…" at bounding box center [277, 318] width 456 height 9
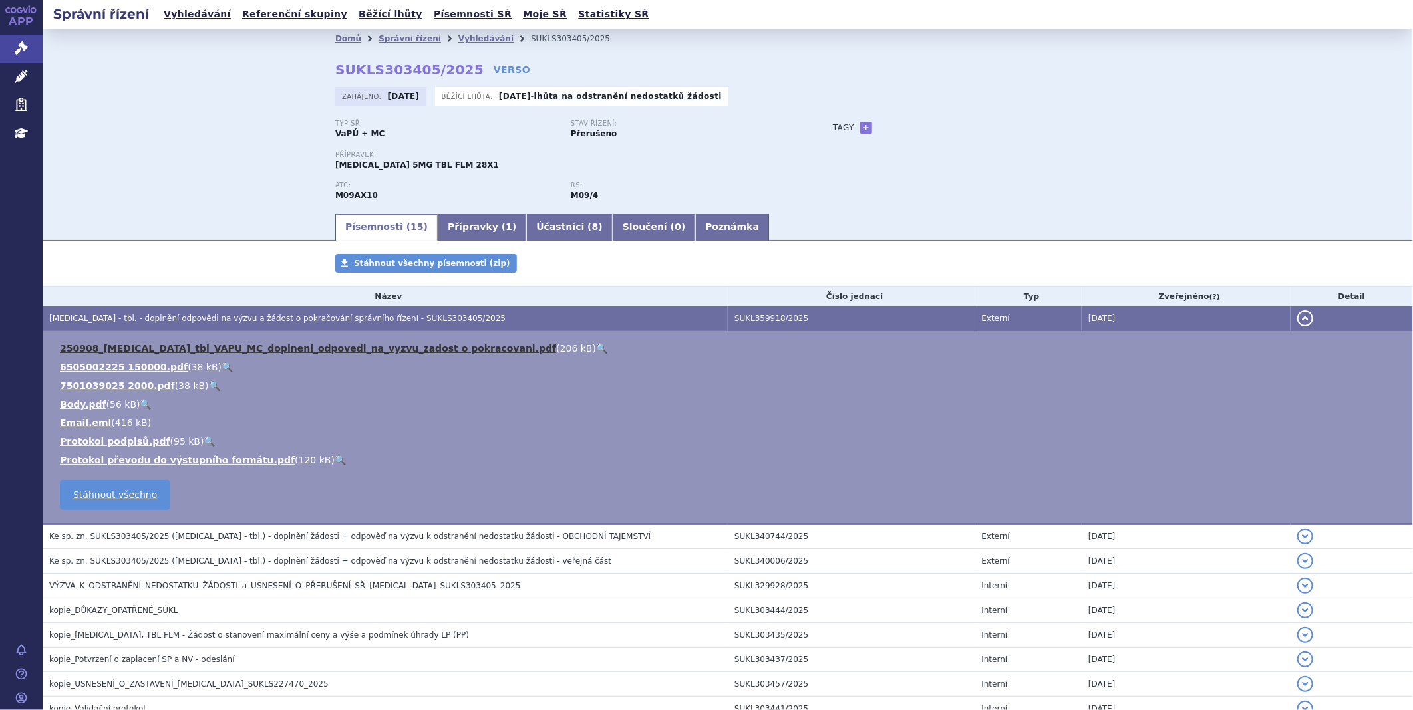
click at [251, 347] on link "250908_[MEDICAL_DATA]_tbl_VAPU_MC_doplneni_odpovedi_na_vyzvu_zadost o pokracova…" at bounding box center [308, 348] width 496 height 11
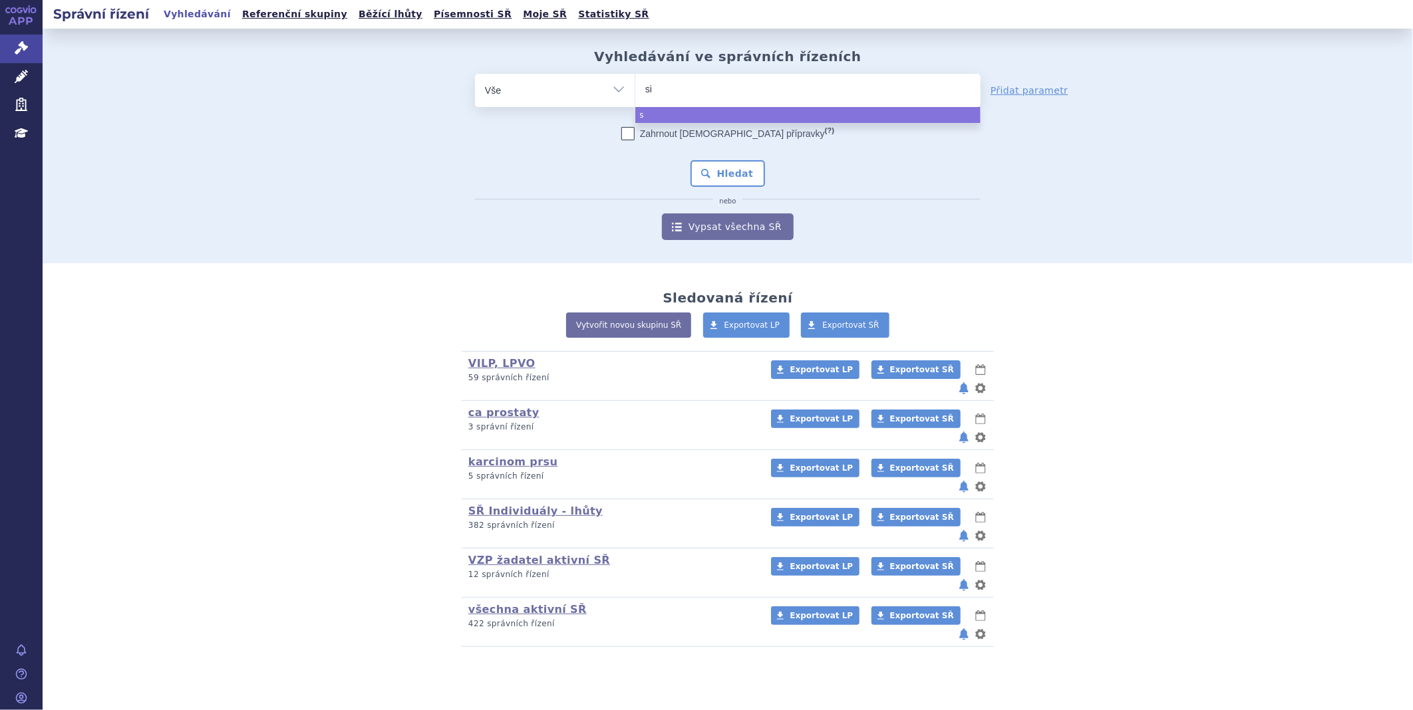
type input "sia"
type input "sial"
type input "siala"
type input "sialana"
type input "sialanar"
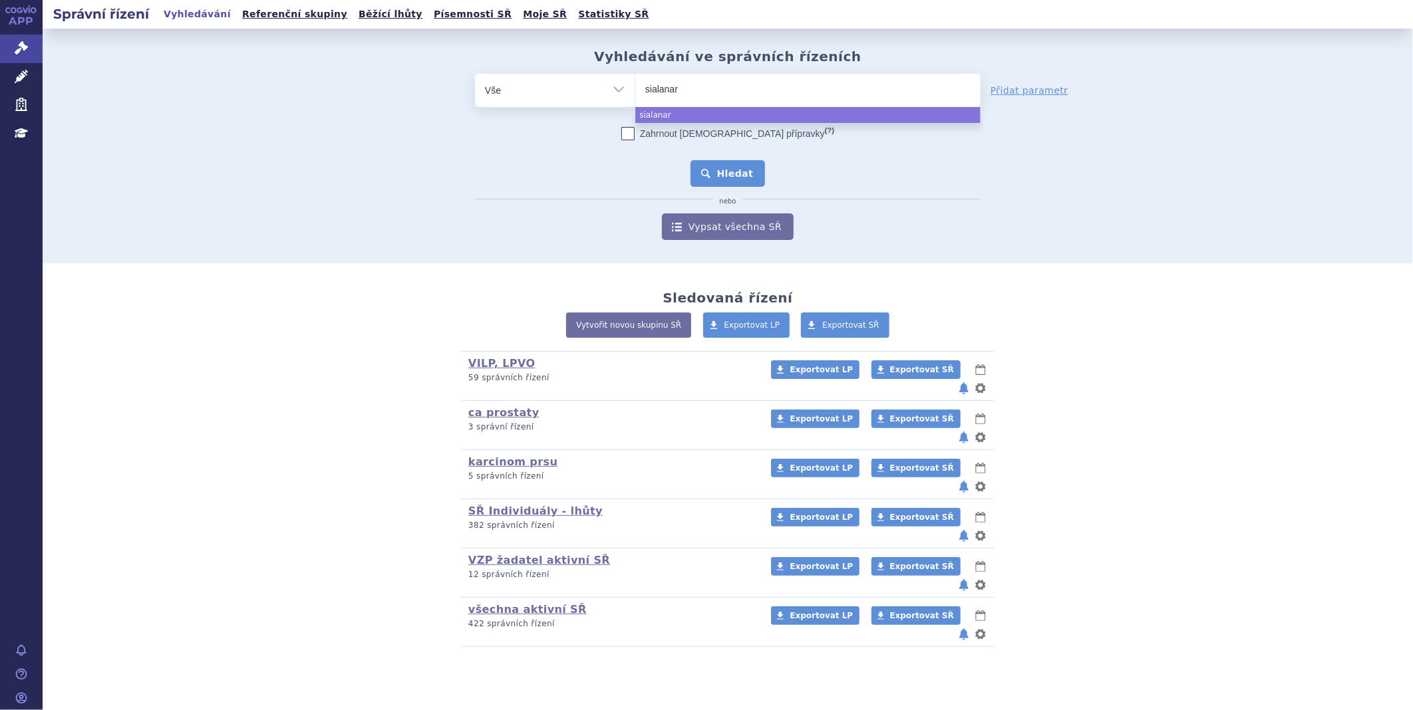
select select "sialanar"
click at [738, 173] on button "Hledat" at bounding box center [727, 173] width 75 height 27
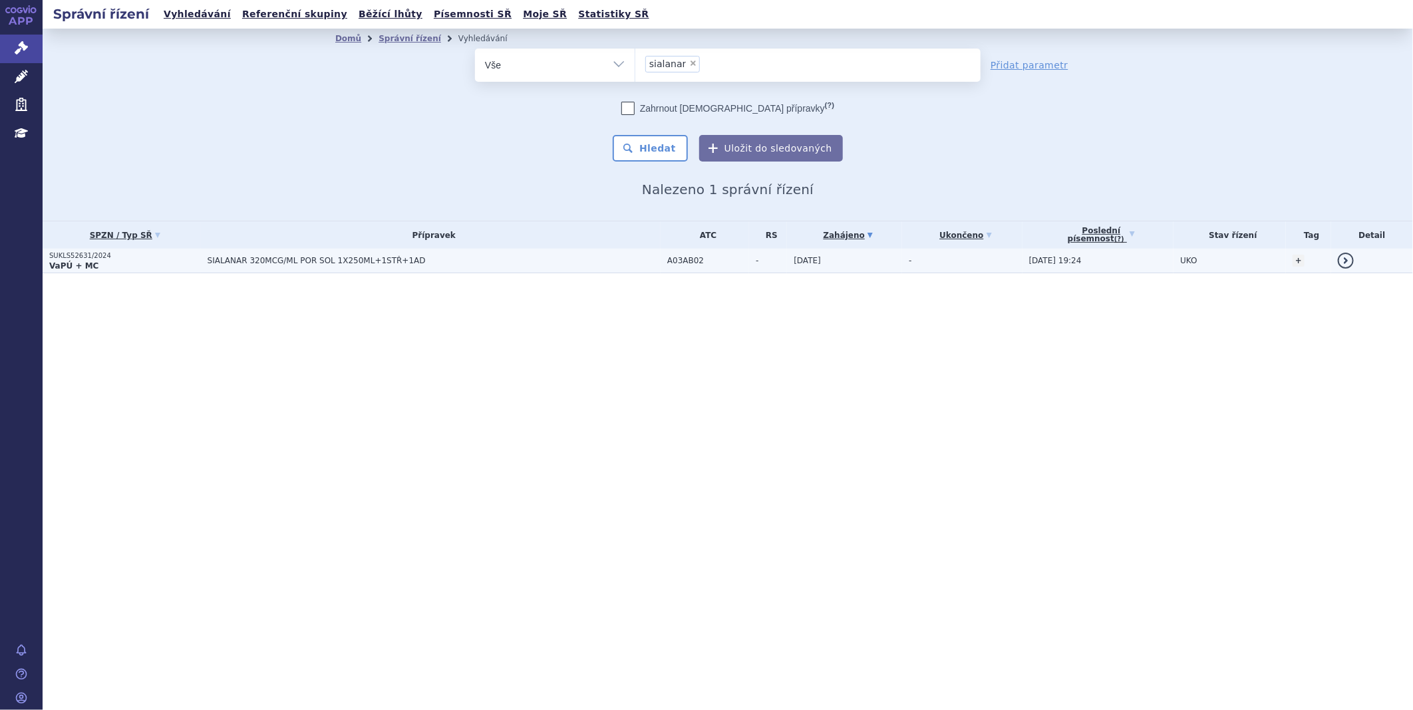
click at [54, 251] on p "SUKLS52631/2024" at bounding box center [125, 255] width 152 height 9
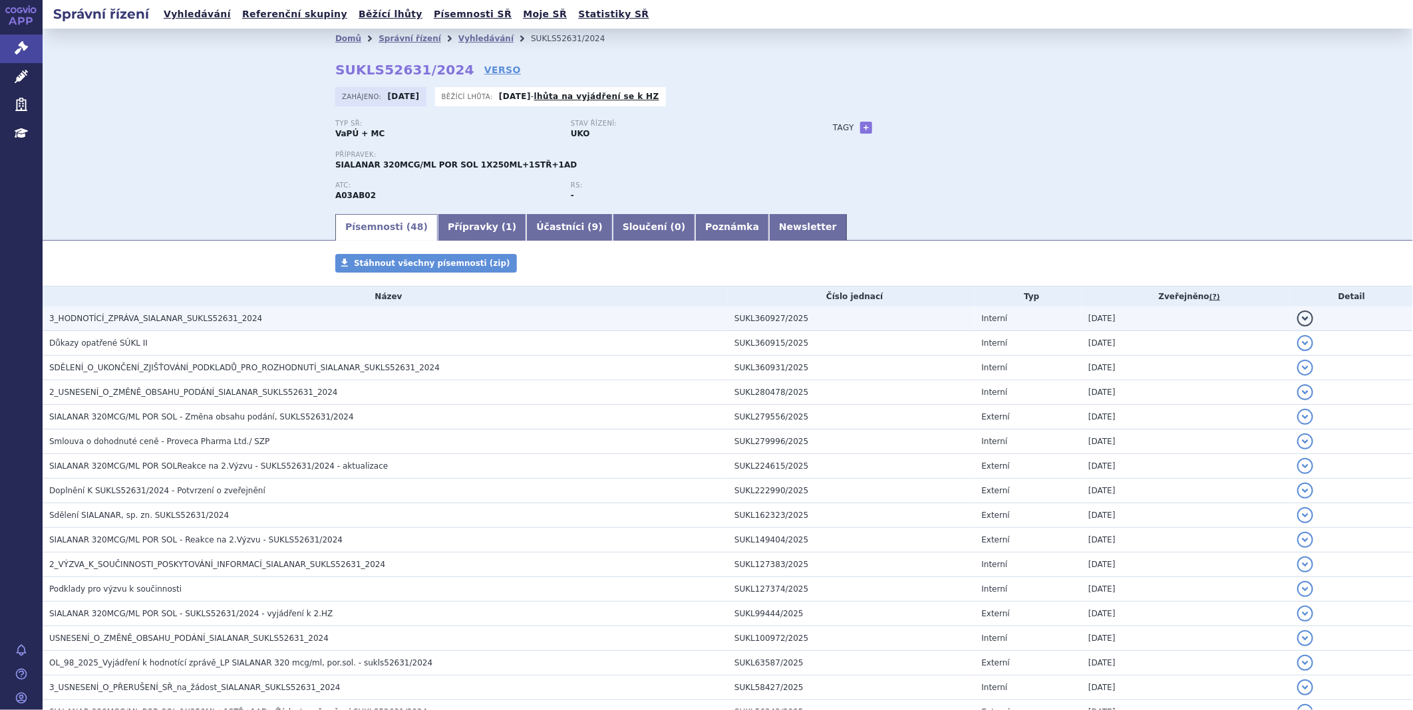
click at [110, 316] on span "3_HODNOTÍCÍ_ZPRÁVA_SIALANAR_SUKLS52631_2024" at bounding box center [155, 318] width 213 height 9
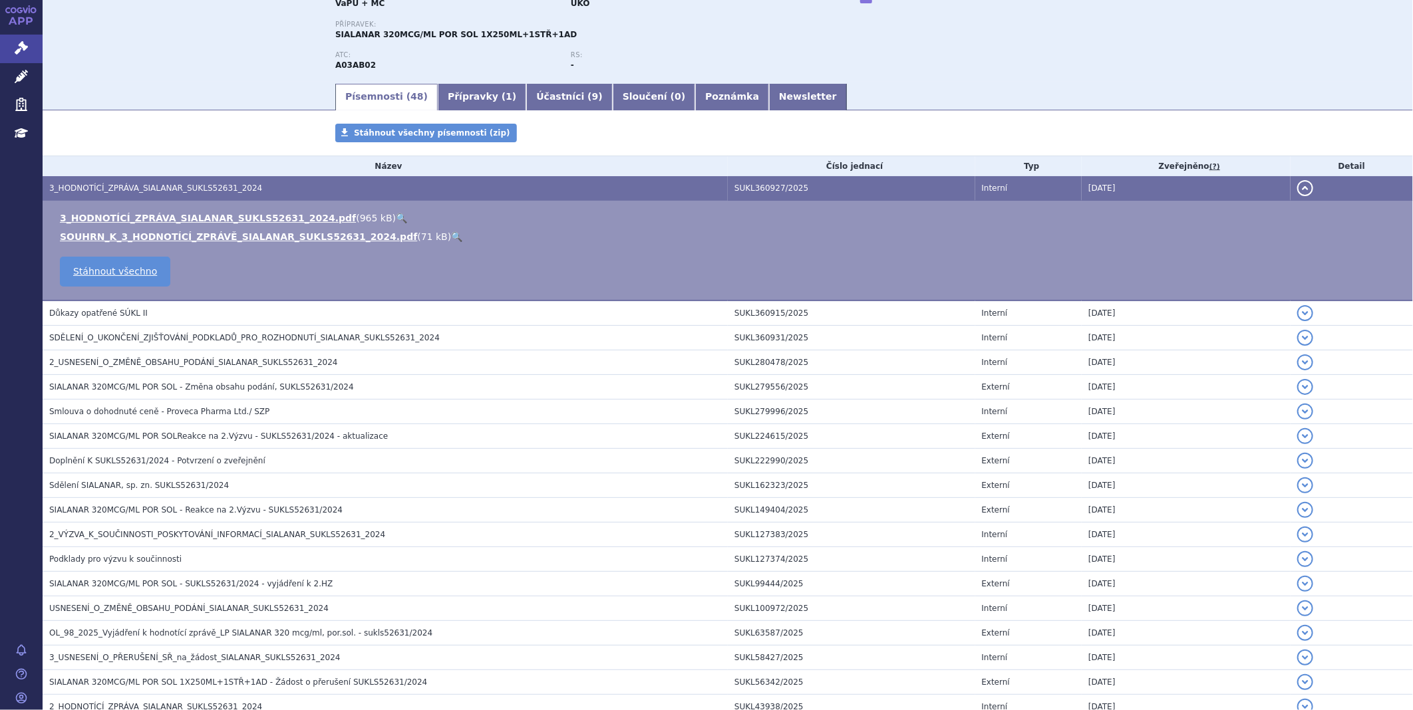
scroll to position [148, 0]
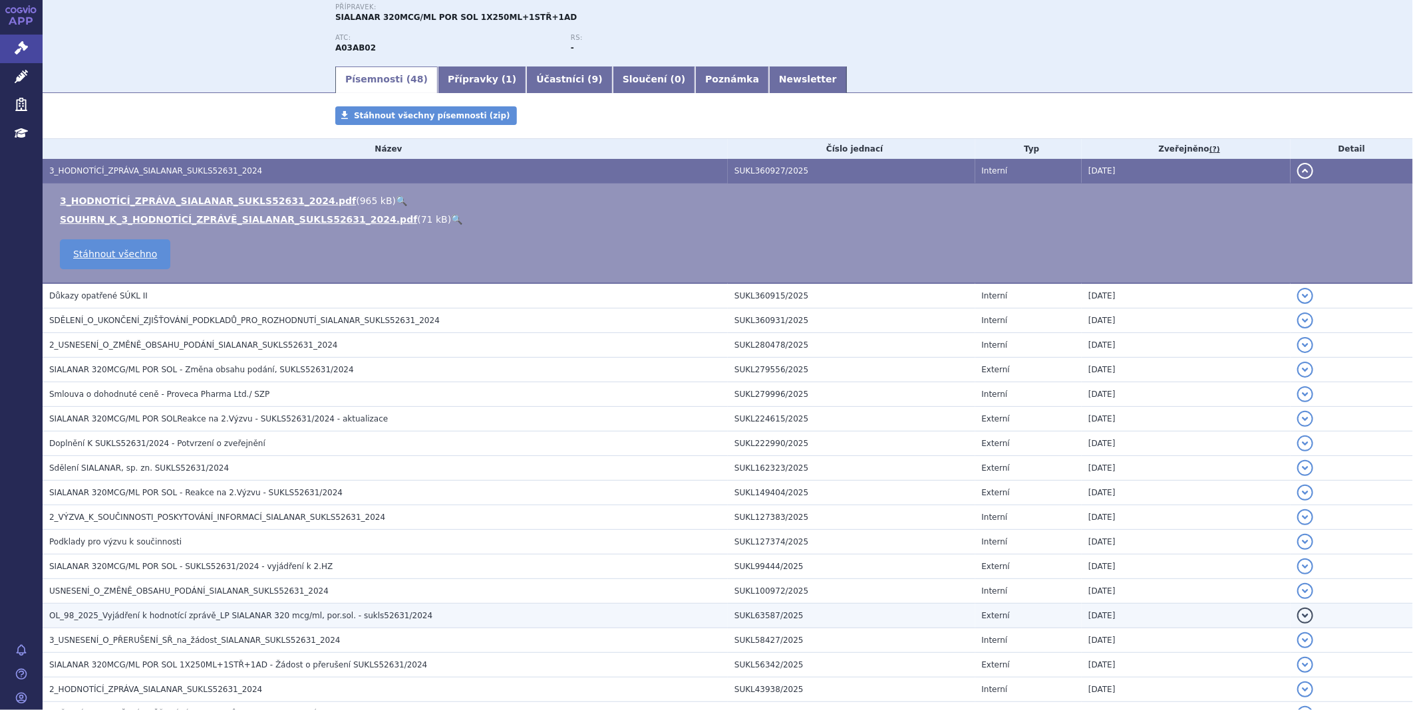
click at [164, 620] on span "OL_98_2025_Vyjádření k hodnotící zprávě_LP SIALANAR 320 mcg/ml, por.sol. - sukl…" at bounding box center [240, 615] width 383 height 9
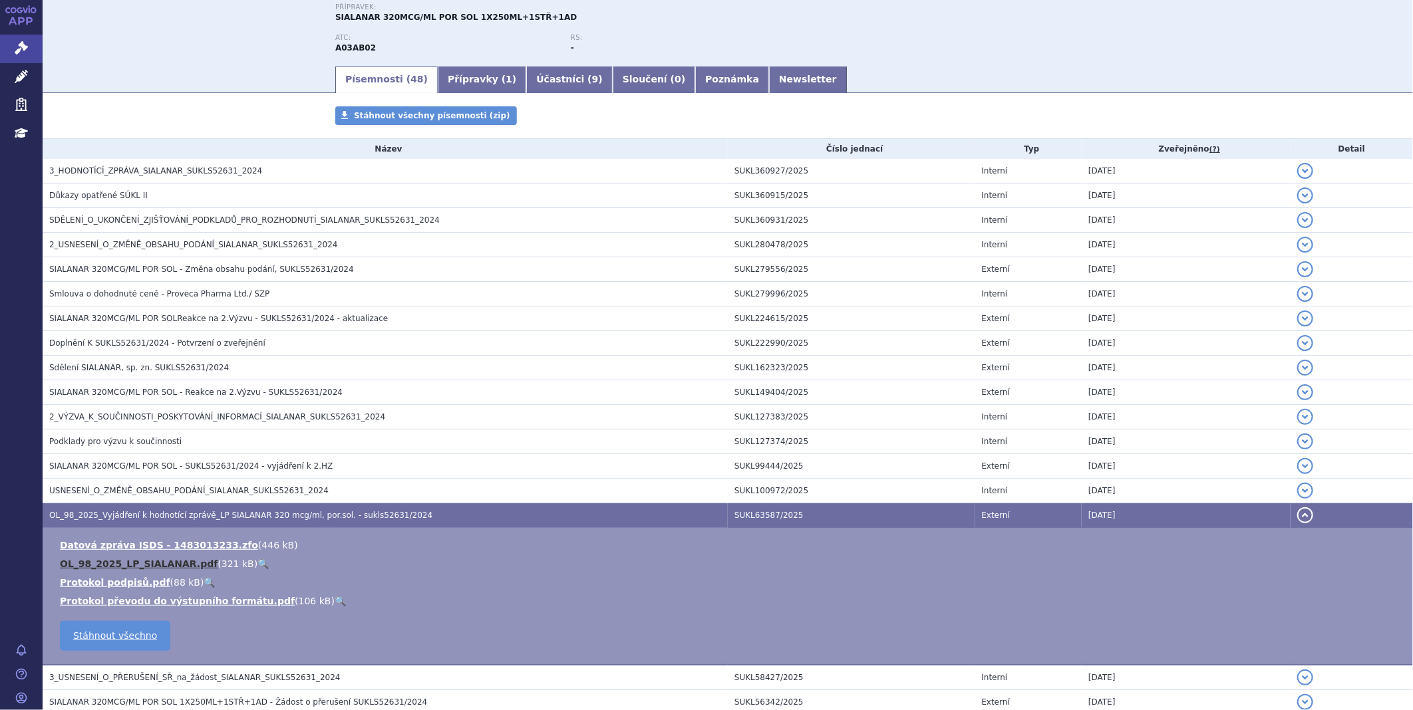
click at [169, 562] on link "OL_98_2025_LP_SIALANAR.pdf" at bounding box center [139, 564] width 158 height 11
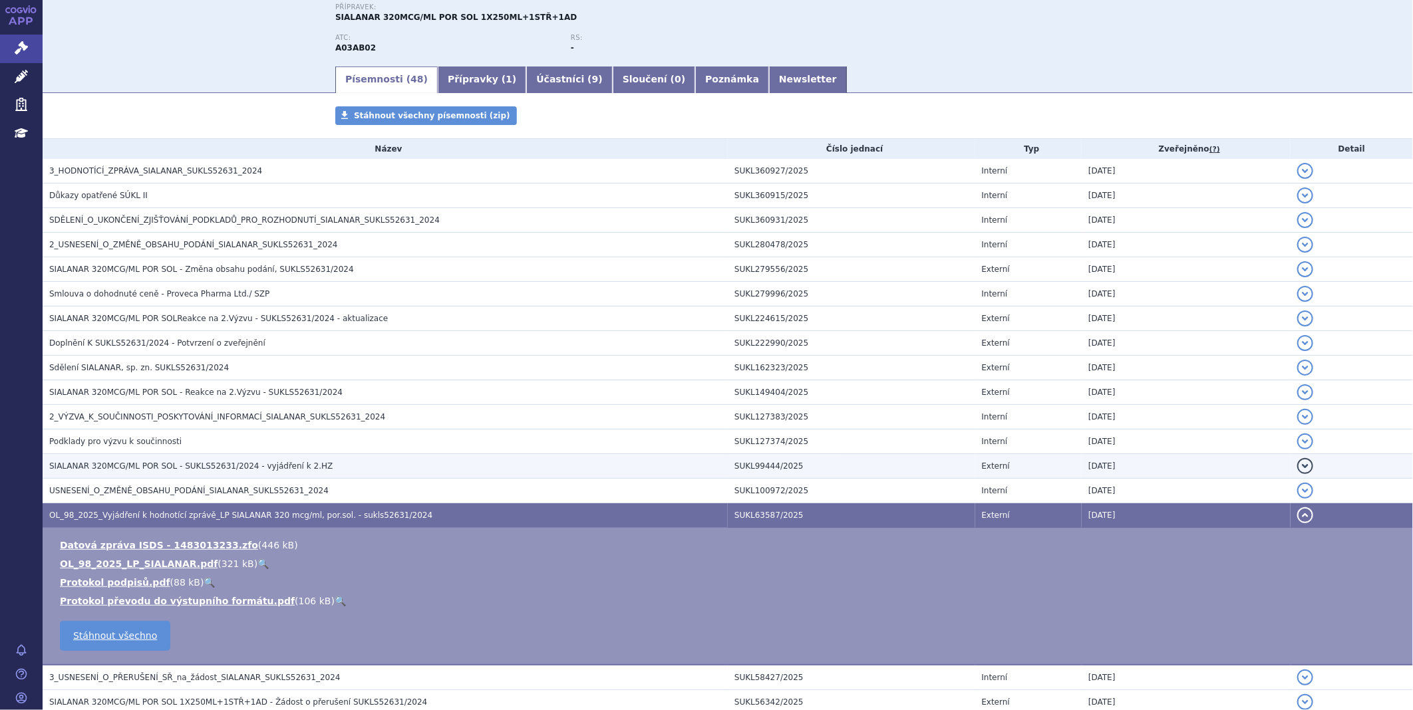
click at [217, 466] on span "SIALANAR 320MCG/ML POR SOL - SUKLS52631/2024 - vyjádření k 2.HZ" at bounding box center [190, 466] width 283 height 9
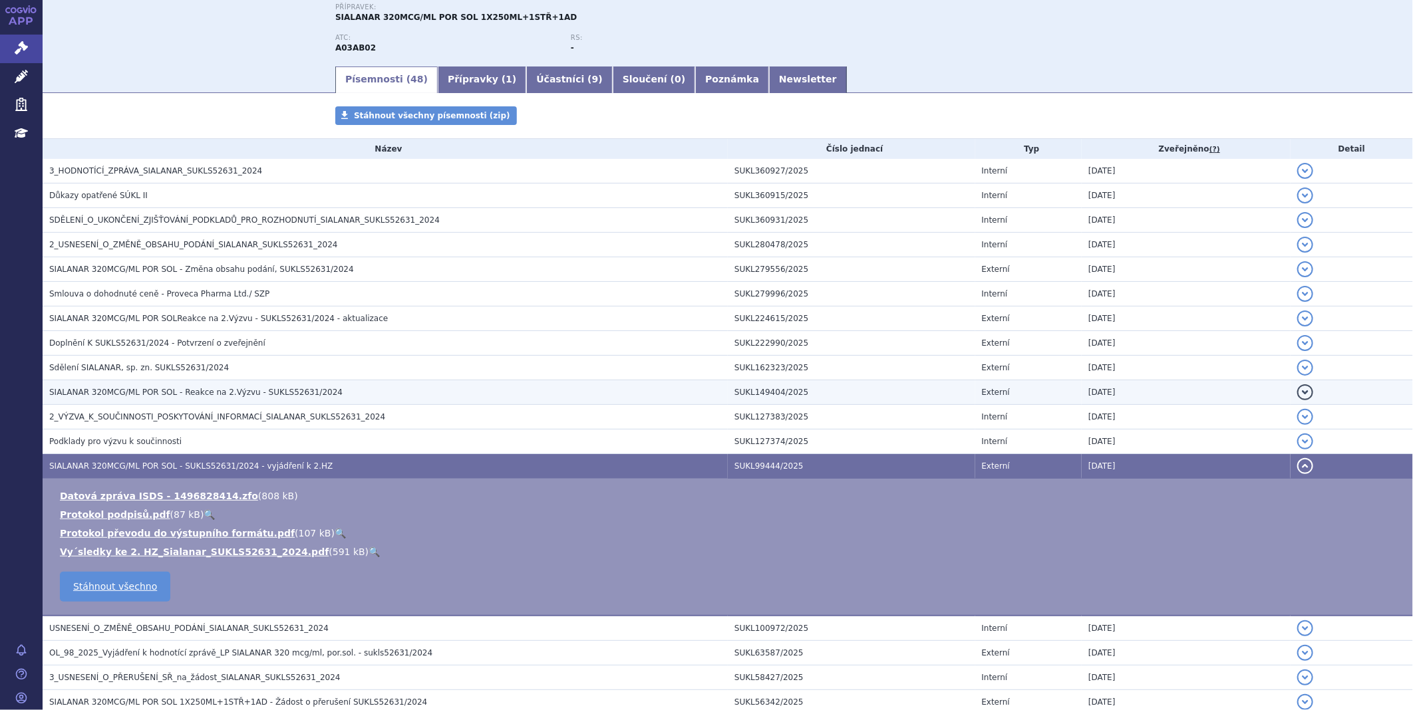
click at [124, 388] on span "SIALANAR 320MCG/ML POR SOL - Reakce na 2.Výzvu - SUKLS52631/2024" at bounding box center [195, 392] width 293 height 9
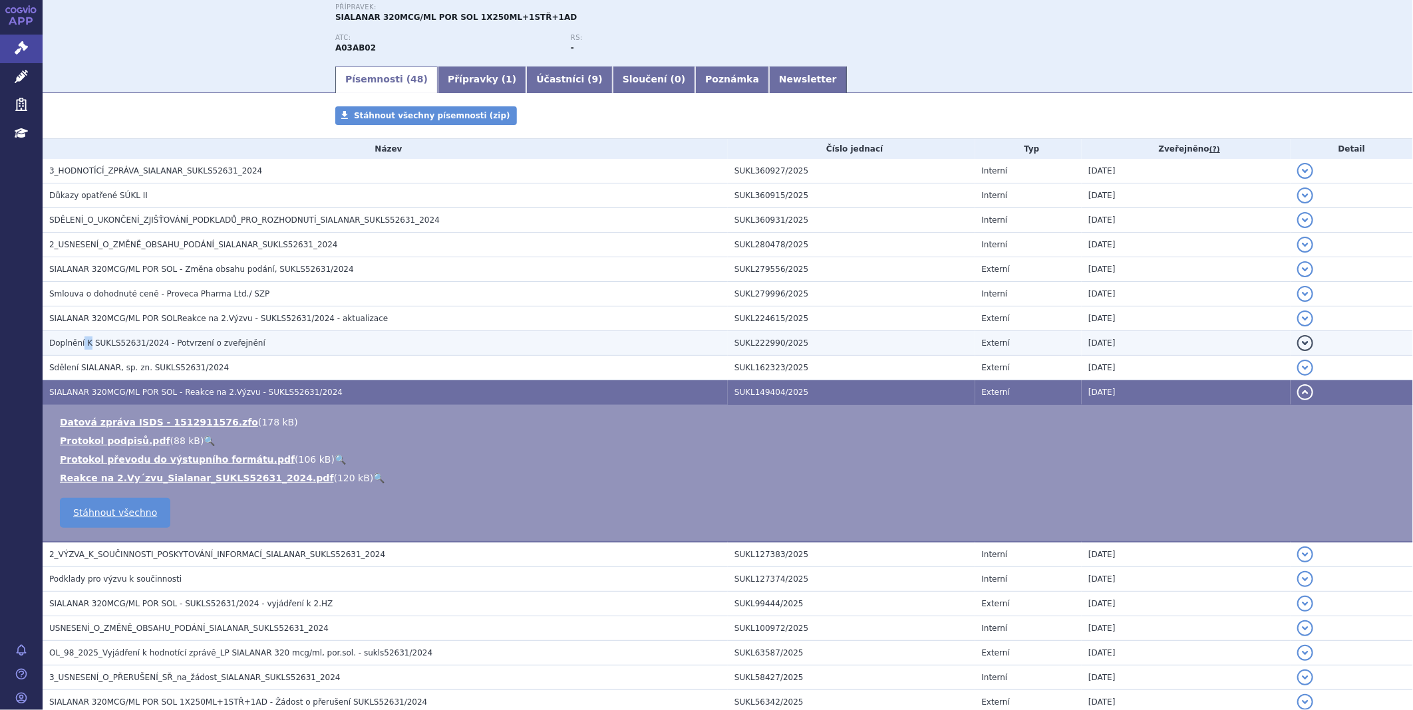
drag, startPoint x: 124, startPoint y: 388, endPoint x: 81, endPoint y: 342, distance: 62.6
click at [81, 342] on span "Doplnění K SUKLS52631/2024 - Potvrzení o zveřejnění" at bounding box center [157, 343] width 216 height 9
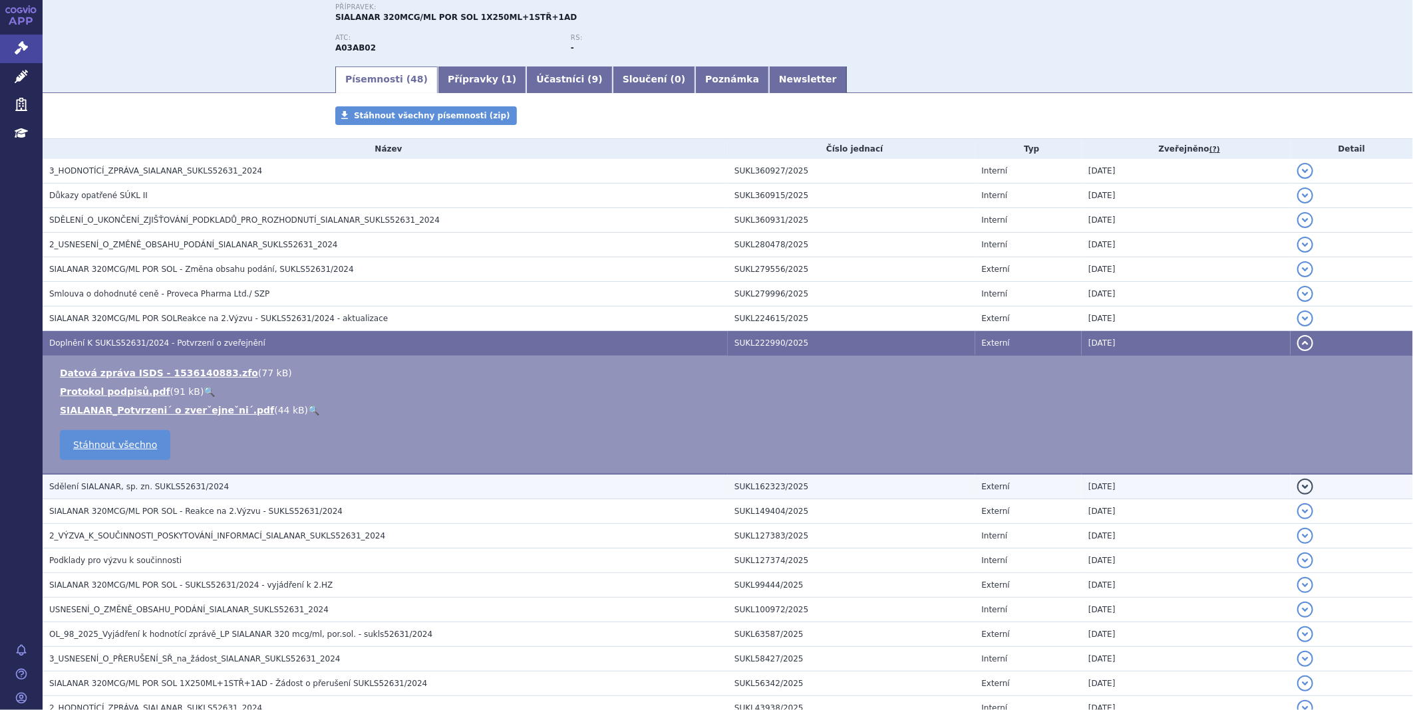
click at [117, 487] on span "Sdělení SIALANAR, sp. zn. SUKLS52631/2024" at bounding box center [139, 486] width 180 height 9
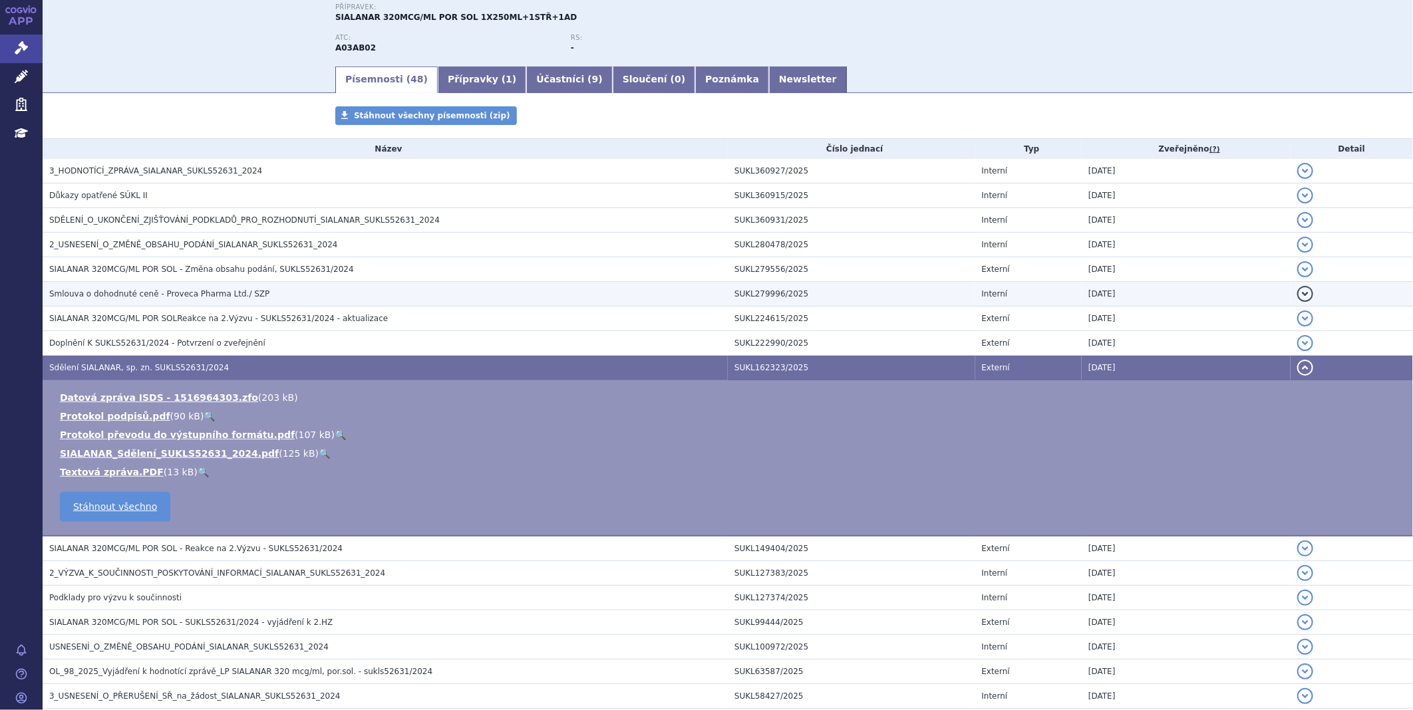
click at [97, 291] on span "Smlouva o dohodnuté ceně - Proveca Pharma Ltd./ SZP" at bounding box center [159, 293] width 220 height 9
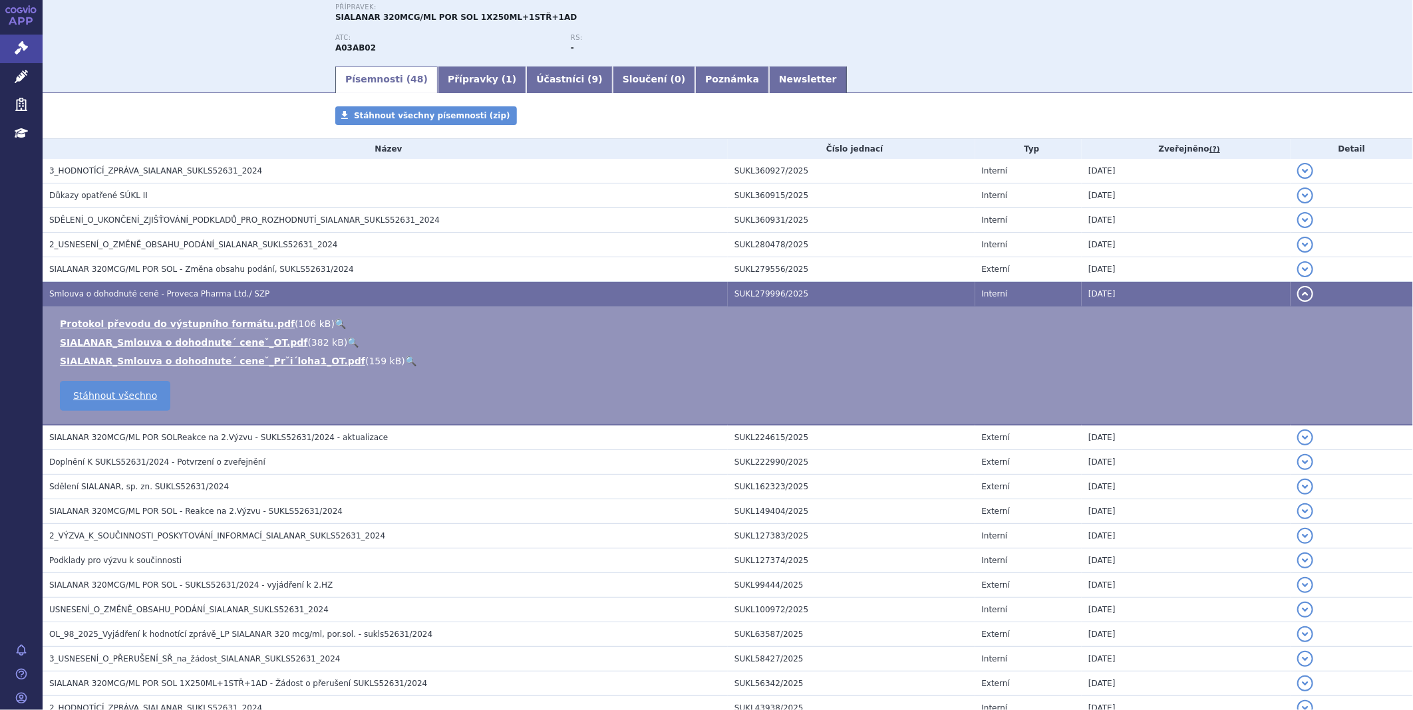
click at [214, 464] on span "Doplnění K SUKLS52631/2024 - Potvrzení o zveřejnění" at bounding box center [157, 462] width 216 height 9
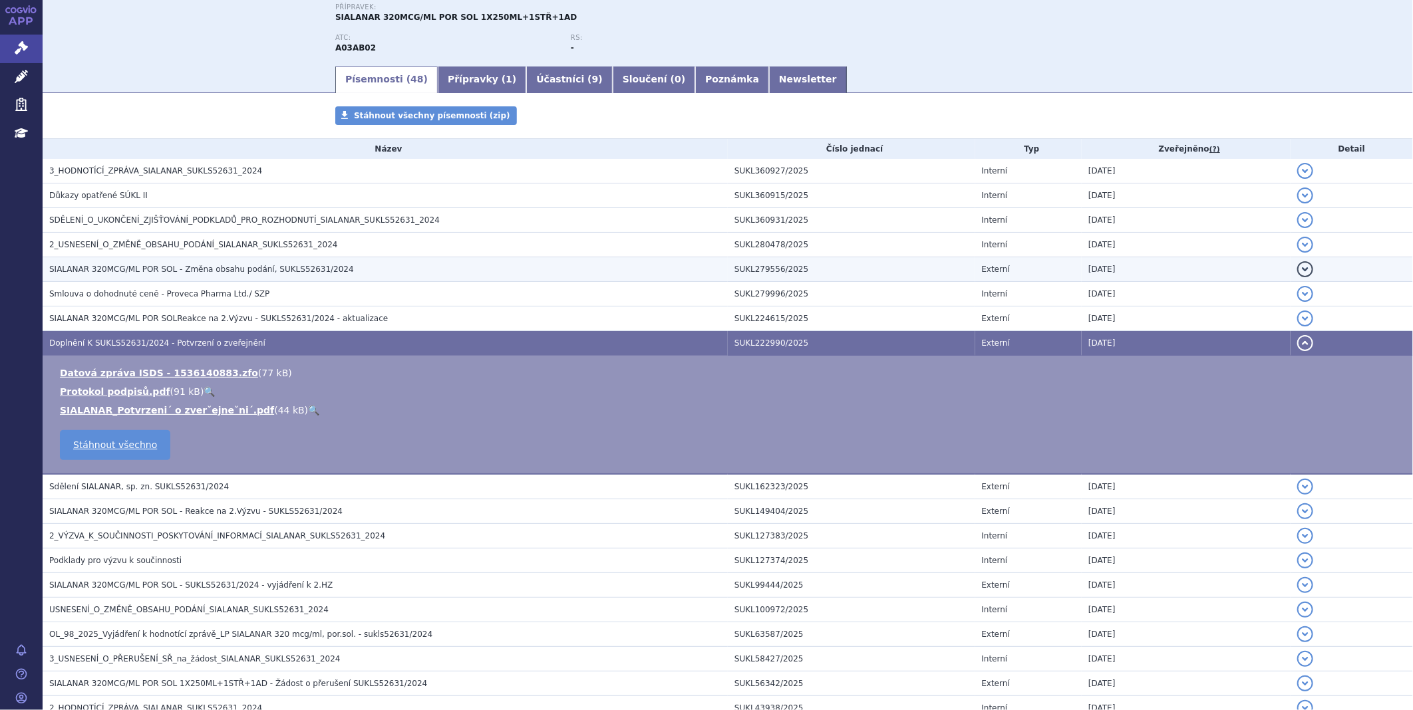
click at [167, 278] on td "SIALANAR 320MCG/ML POR SOL - Změna obsahu podání, SUKLS52631/2024" at bounding box center [385, 269] width 685 height 25
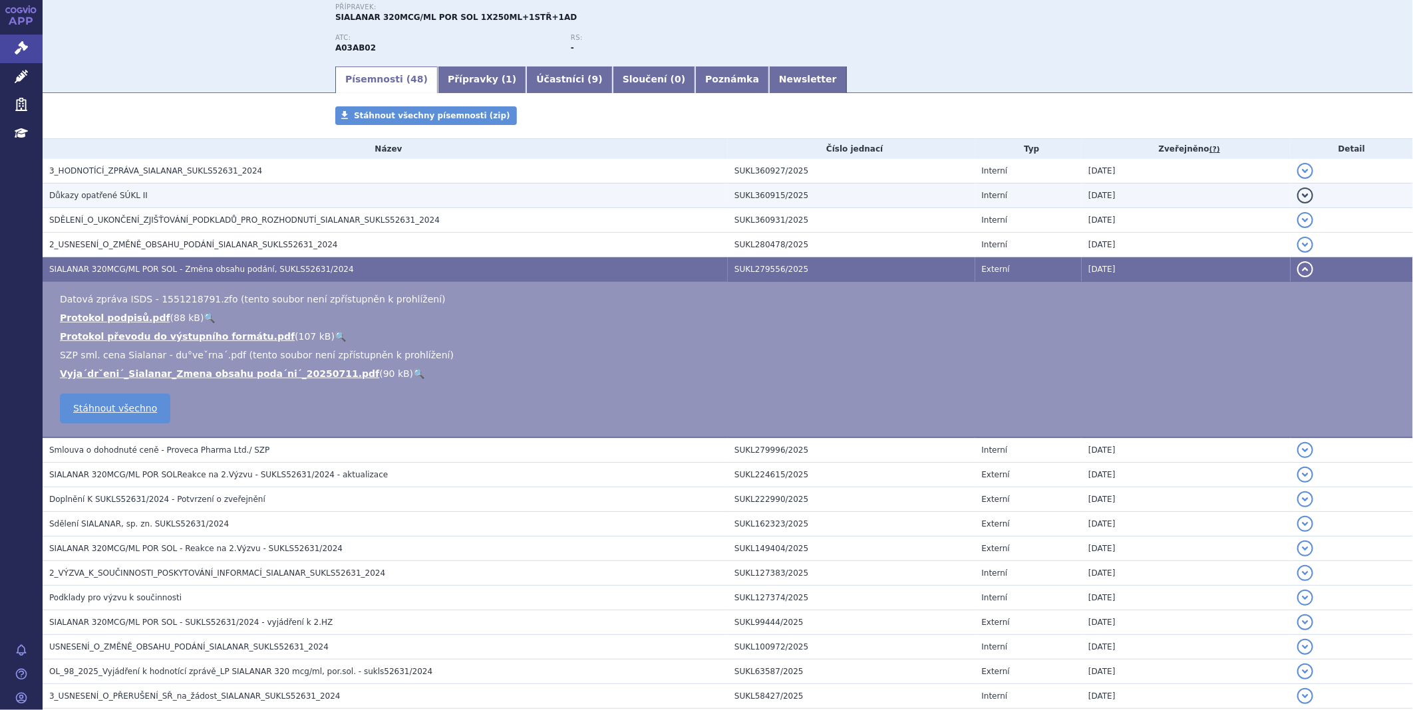
click at [211, 194] on h3 "Důkazy opatřené SÚKL II" at bounding box center [388, 195] width 678 height 13
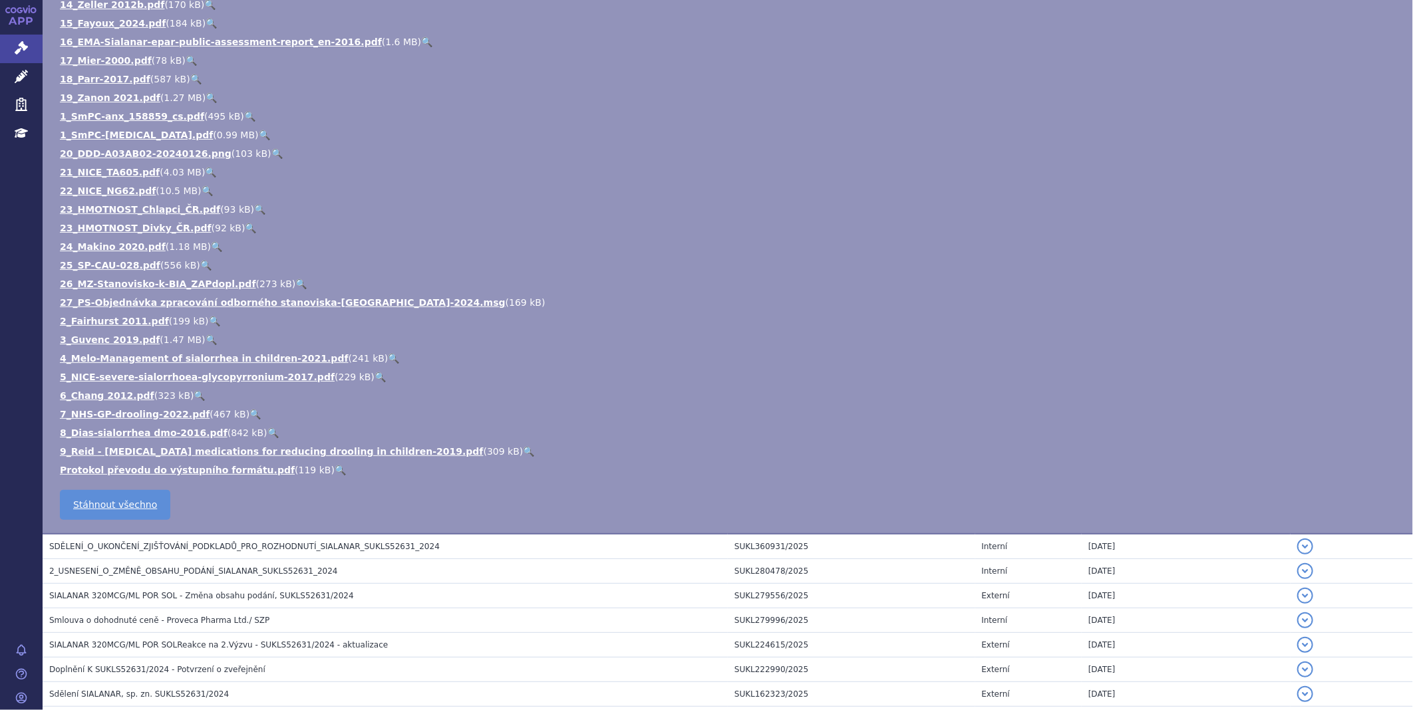
scroll to position [0, 0]
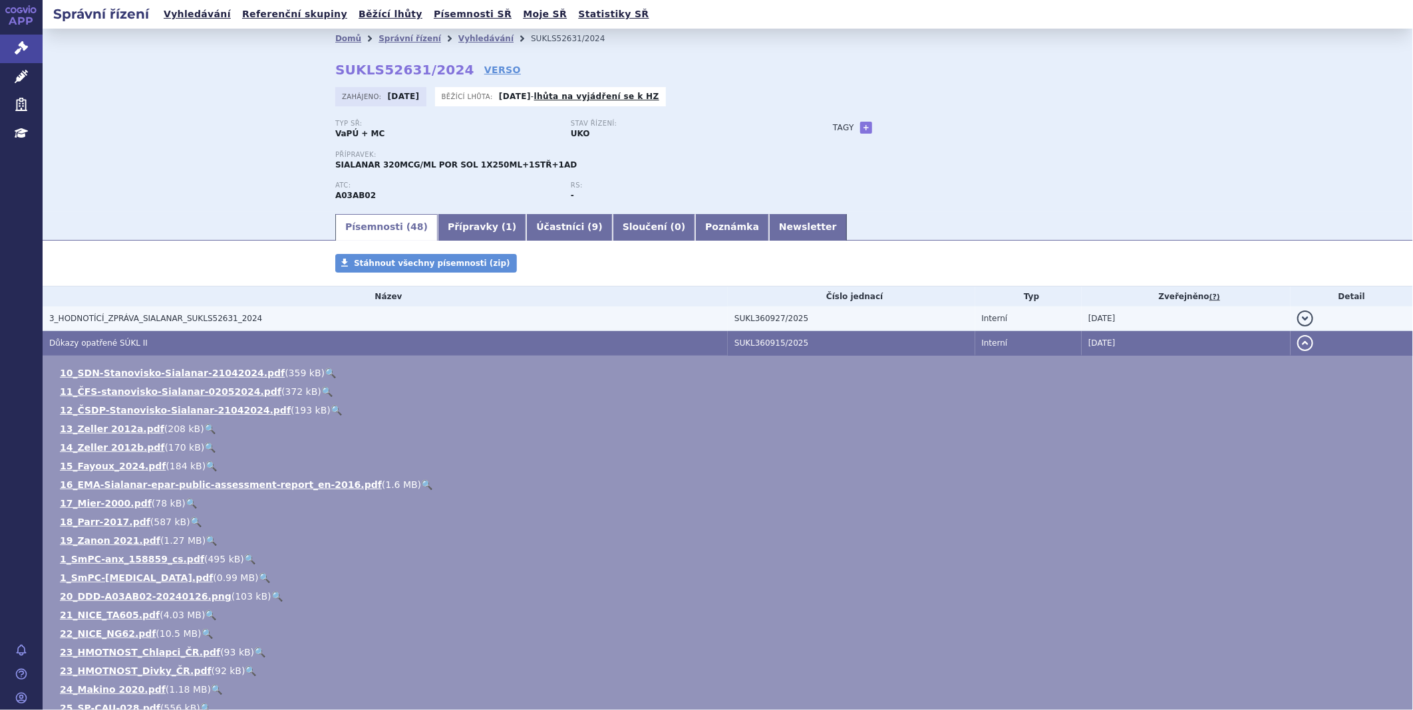
click at [121, 323] on span "3_HODNOTÍCÍ_ZPRÁVA_SIALANAR_SUKLS52631_2024" at bounding box center [155, 318] width 213 height 9
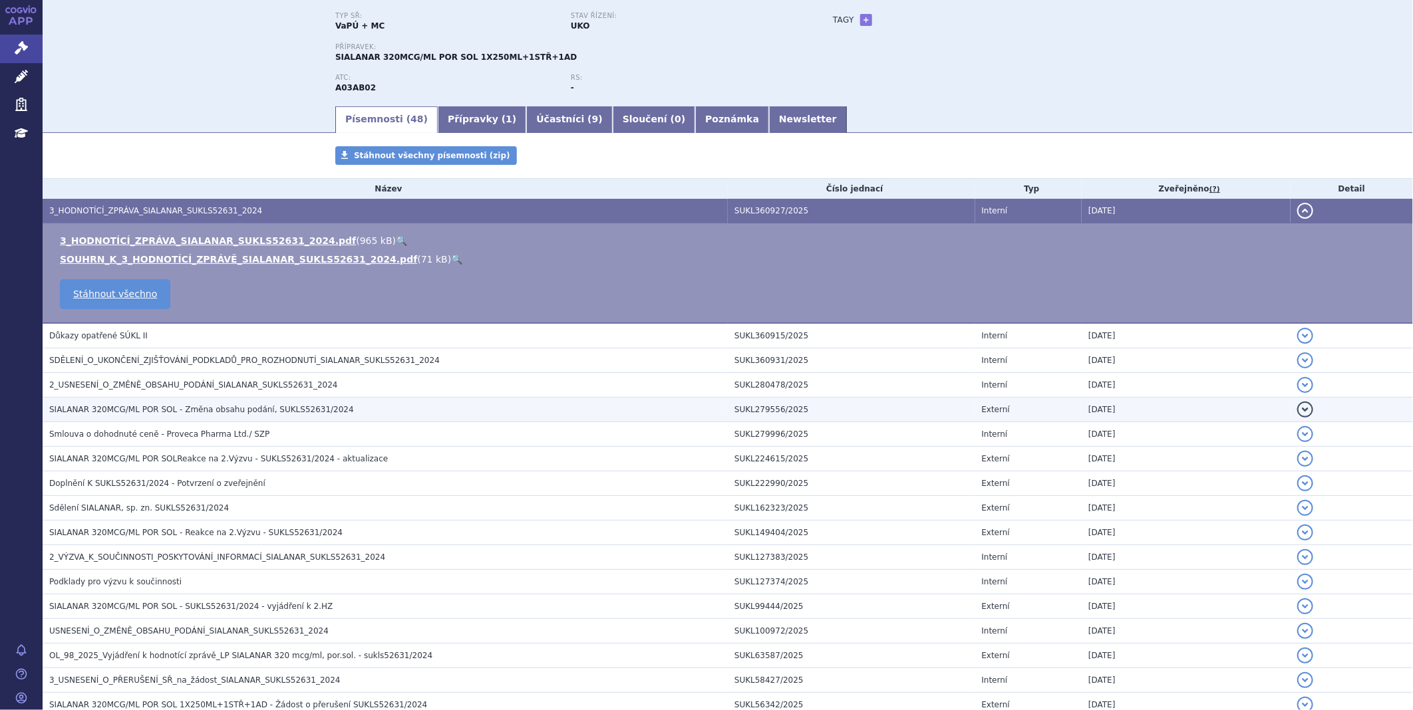
scroll to position [295, 0]
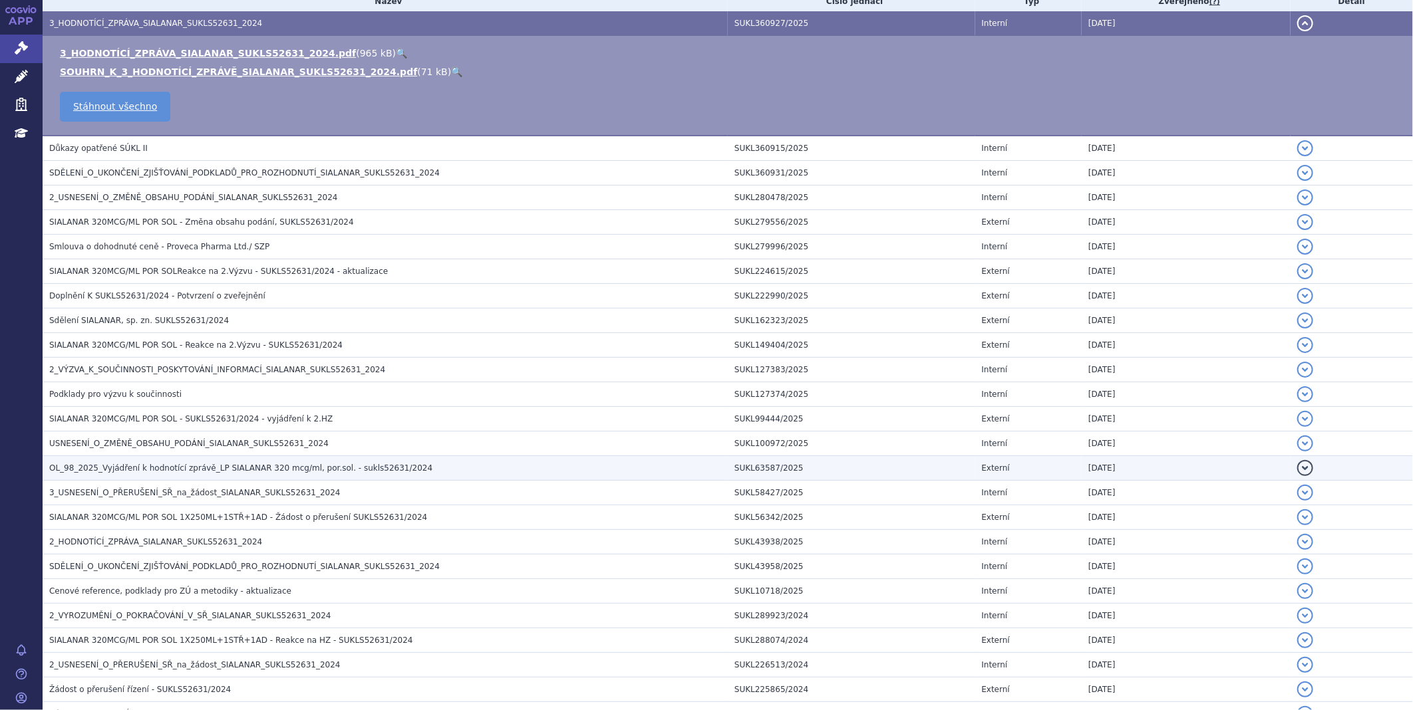
click at [196, 473] on span "OL_98_2025_Vyjádření k hodnotící zprávě_LP SIALANAR 320 mcg/ml, por.sol. - sukl…" at bounding box center [240, 468] width 383 height 9
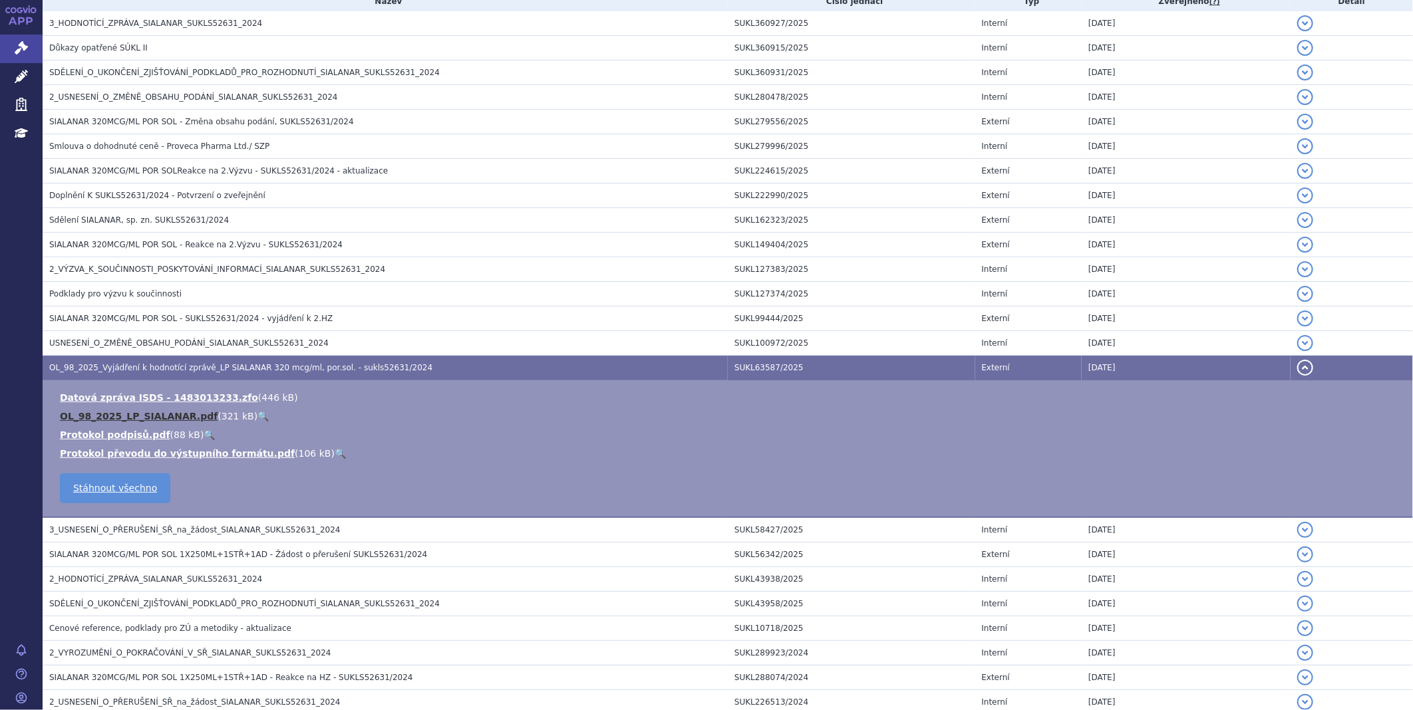
click at [178, 414] on link "OL_98_2025_LP_SIALANAR.pdf" at bounding box center [139, 416] width 158 height 11
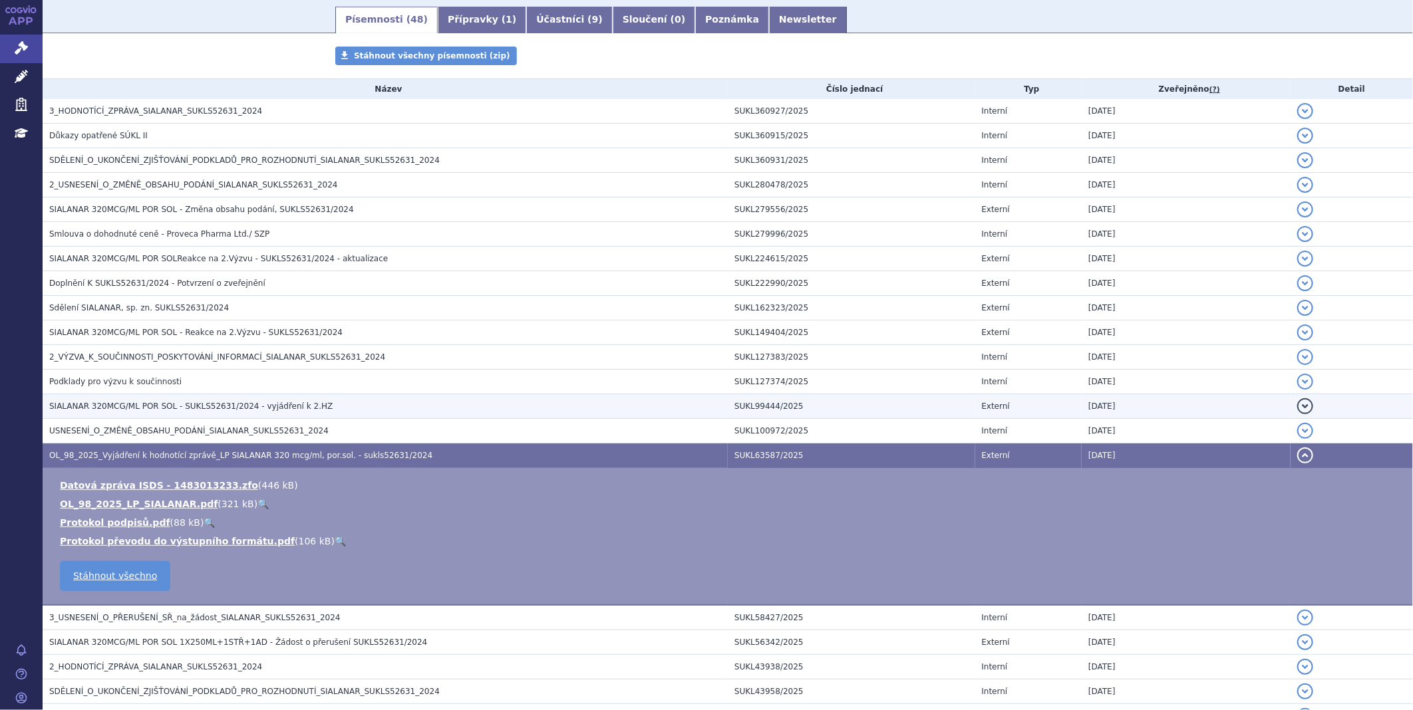
scroll to position [148, 0]
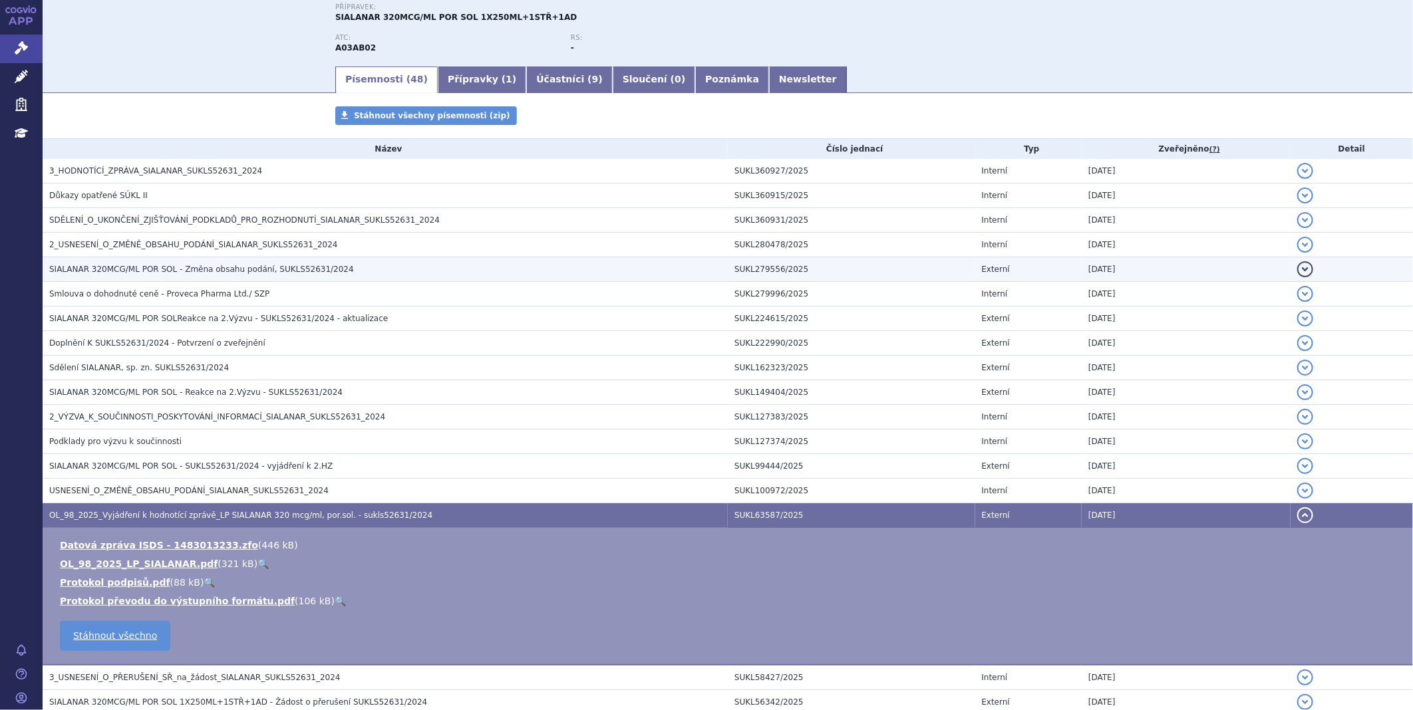
click at [237, 271] on span "SIALANAR 320MCG/ML POR SOL - Změna obsahu podání, SUKLS52631/2024" at bounding box center [201, 269] width 305 height 9
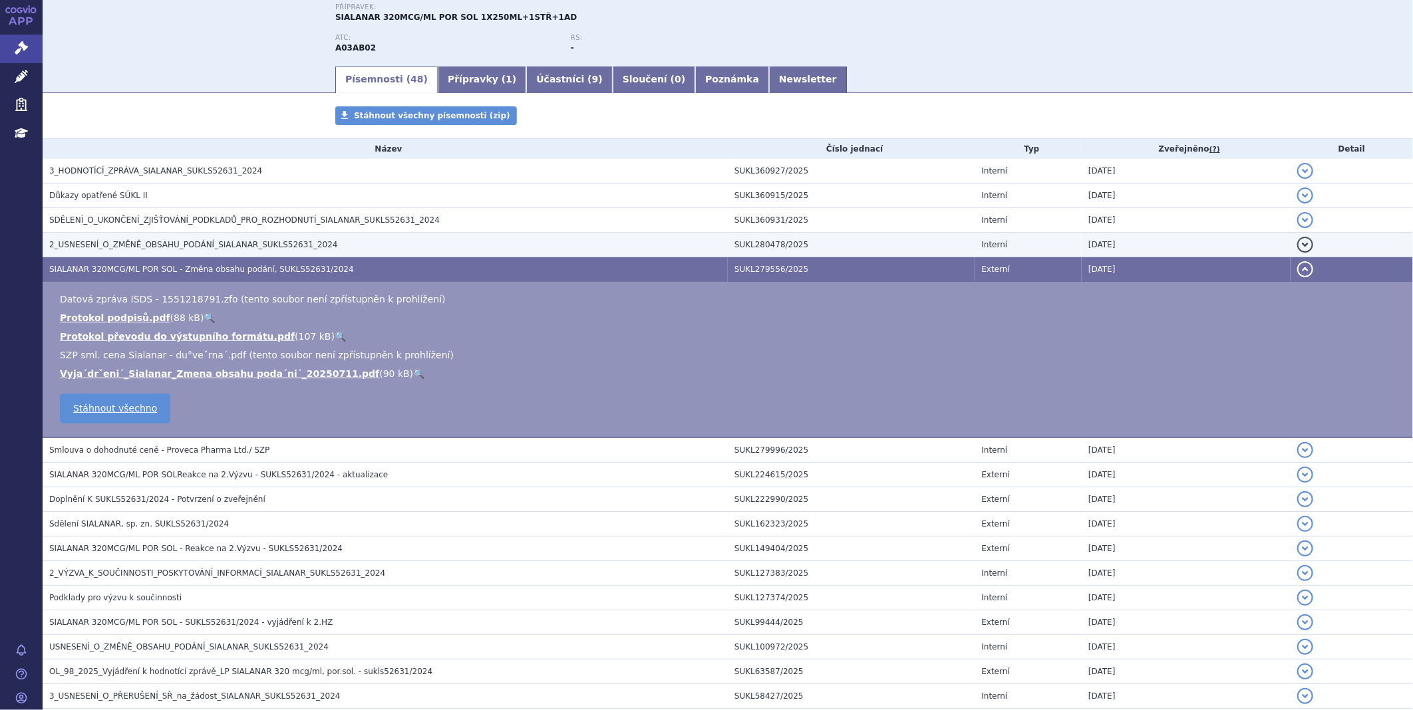
click at [198, 241] on span "2_USNESENÍ_O_ZMĚNĚ_OBSAHU_PODÁNÍ_SIALANAR_SUKLS52631_2024" at bounding box center [193, 244] width 289 height 9
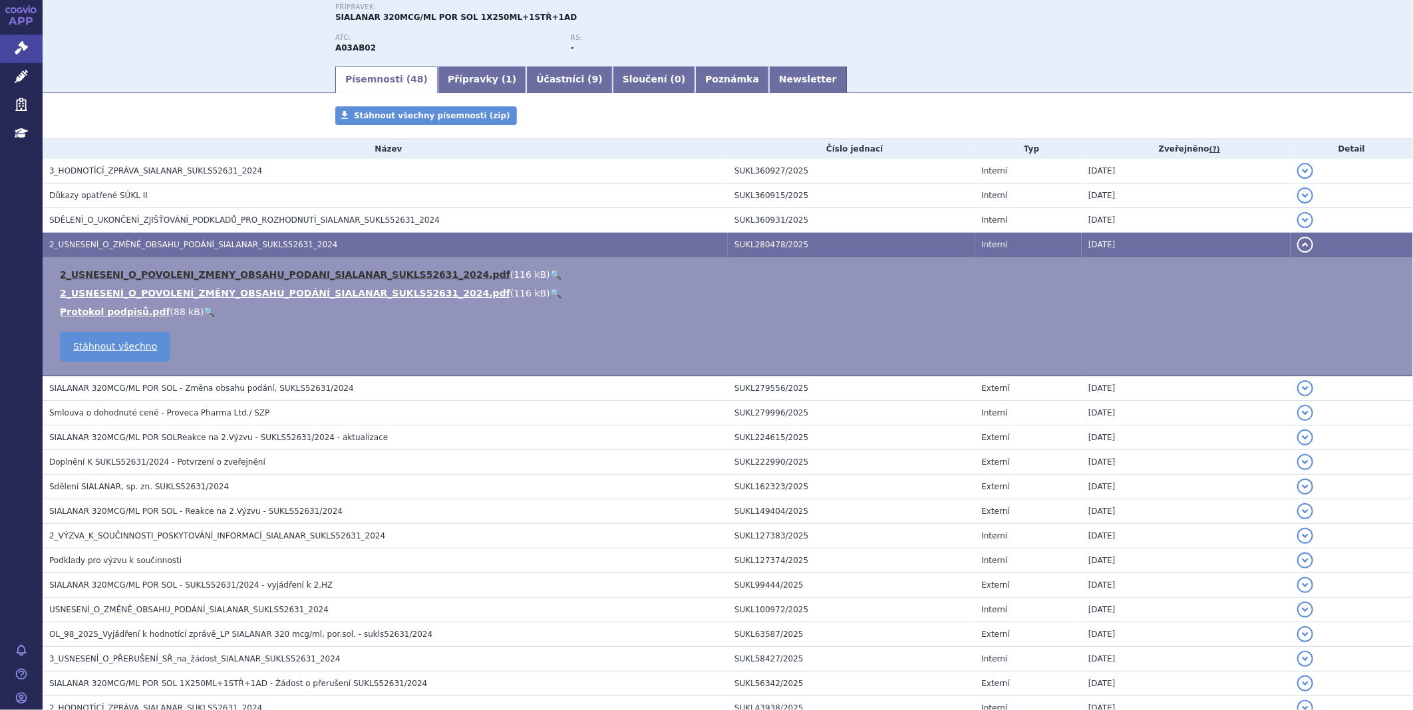
click at [219, 273] on link "2_USNESENI_O_POVOLENI_ZMENY_OBSAHU_PODANI_SIALANAR_SUKLS52631_2024.pdf" at bounding box center [285, 274] width 450 height 11
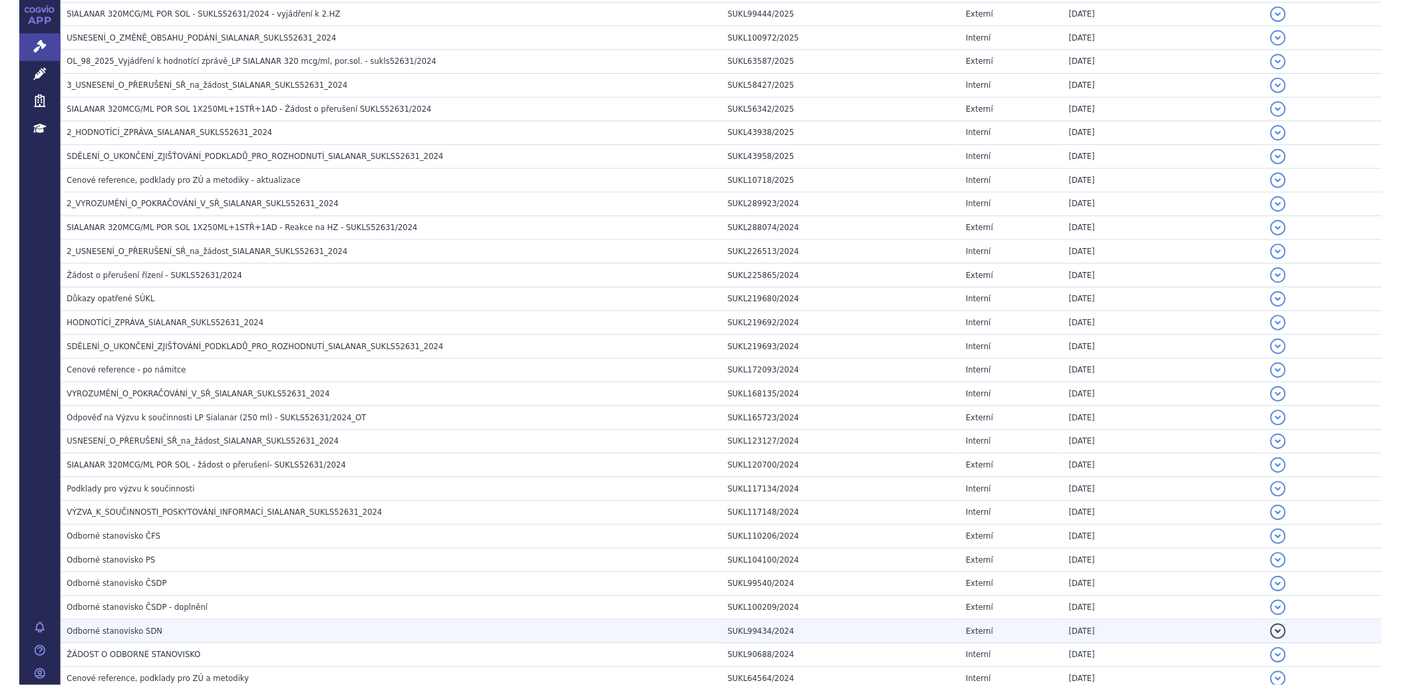
scroll to position [695, 0]
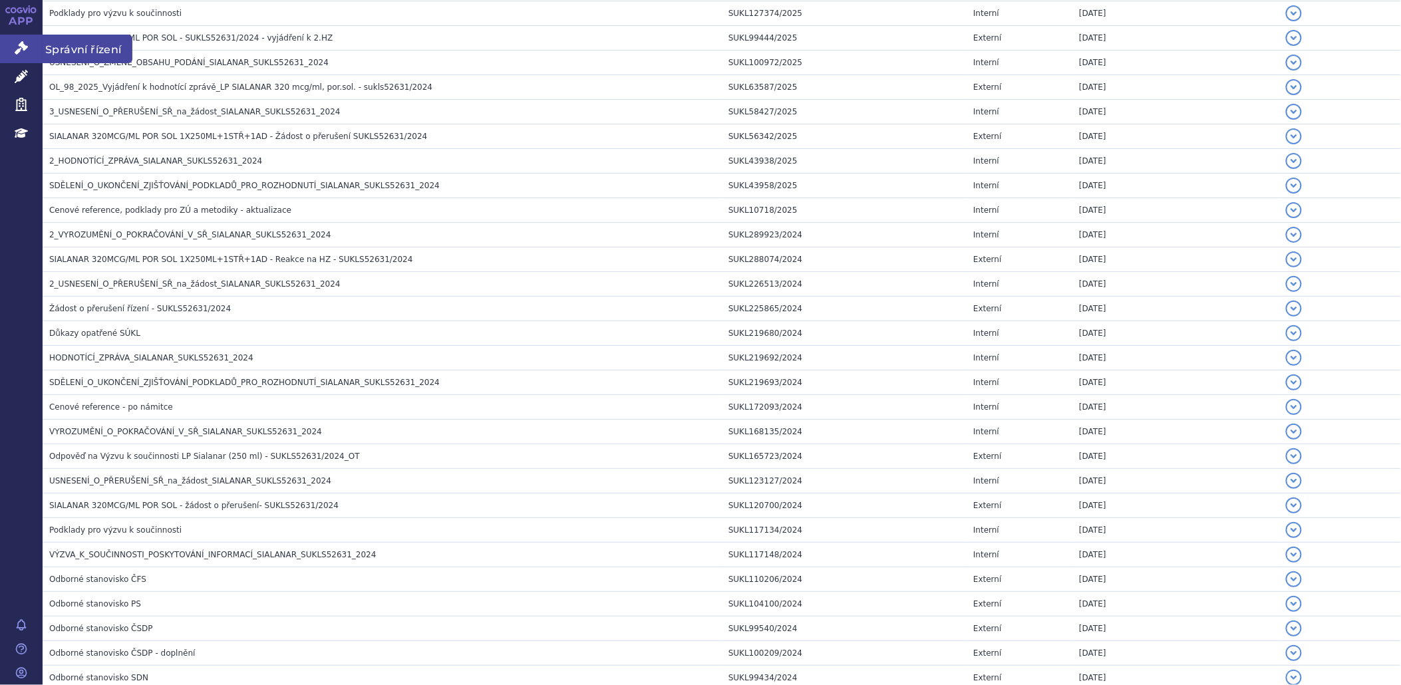
click at [21, 43] on icon at bounding box center [21, 47] width 13 height 13
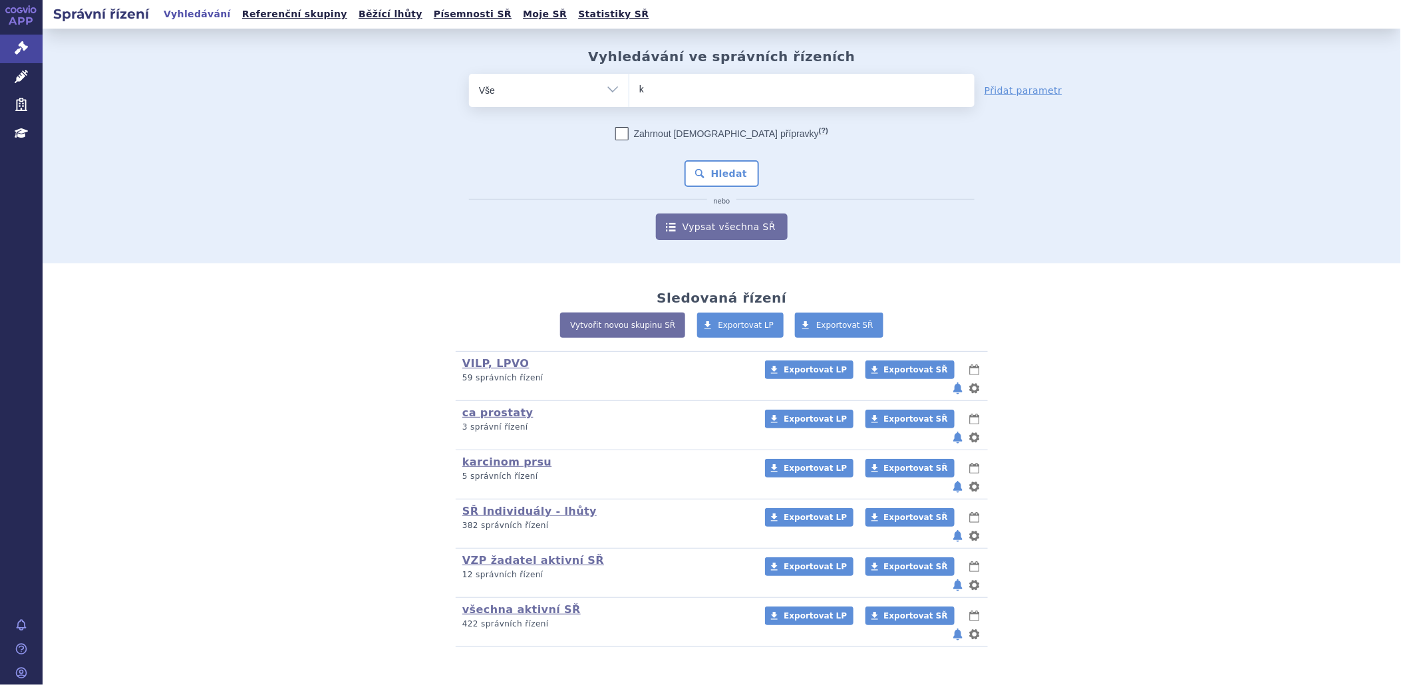
type input "ki"
type input "kis"
type input "kisq"
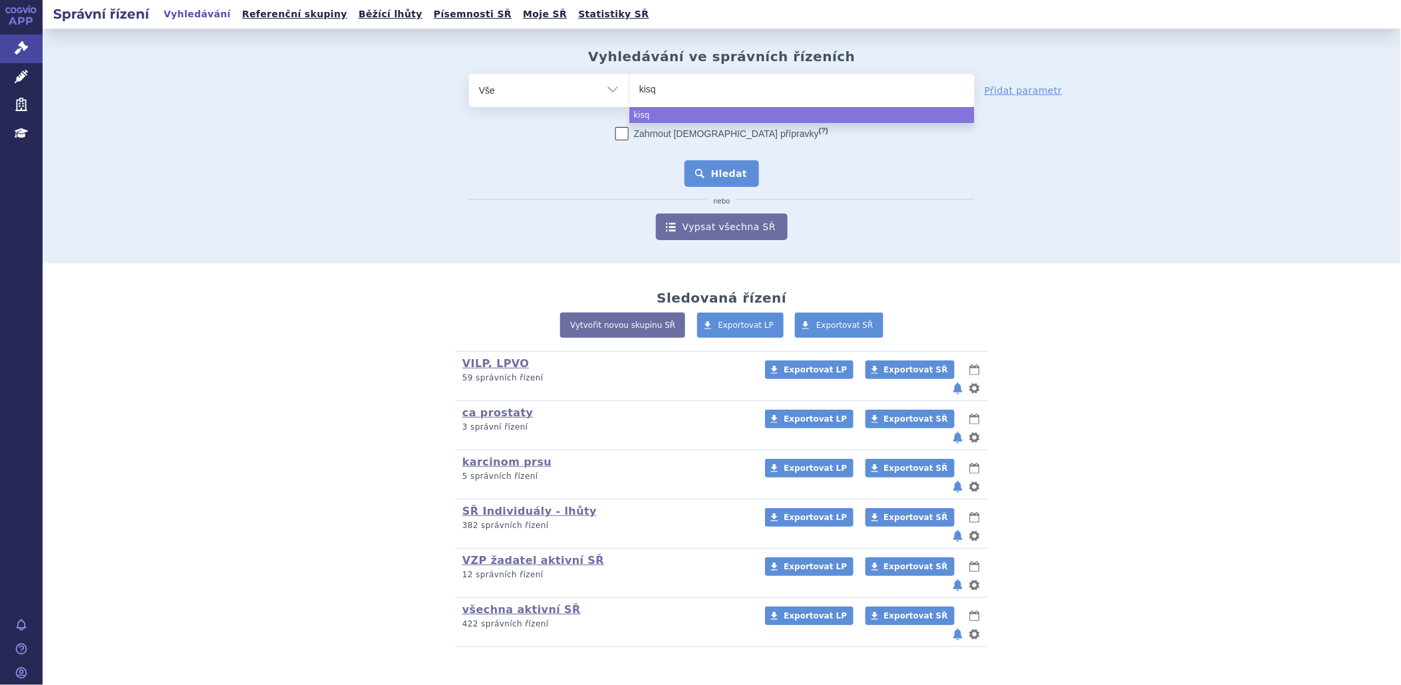
select select "kisq"
click at [724, 171] on button "Hledat" at bounding box center [721, 173] width 75 height 27
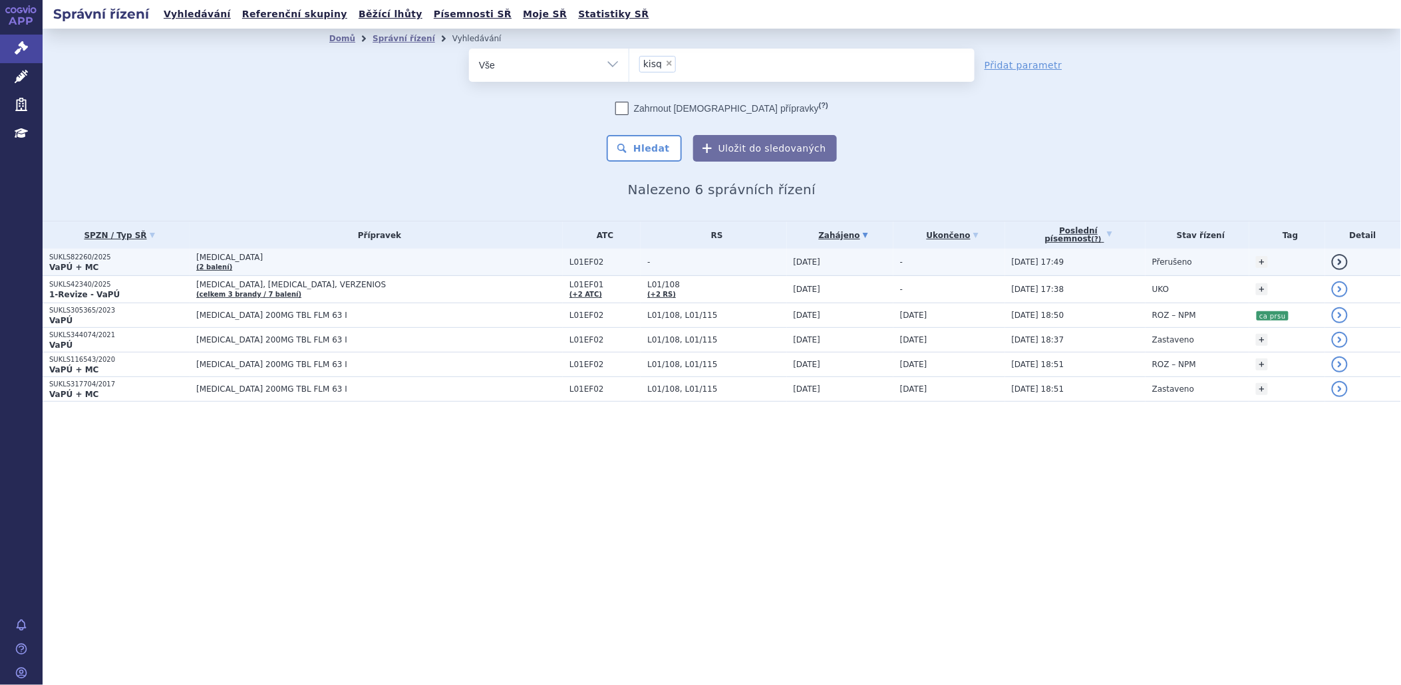
click at [68, 269] on strong "VaPÚ + MC" at bounding box center [73, 267] width 49 height 9
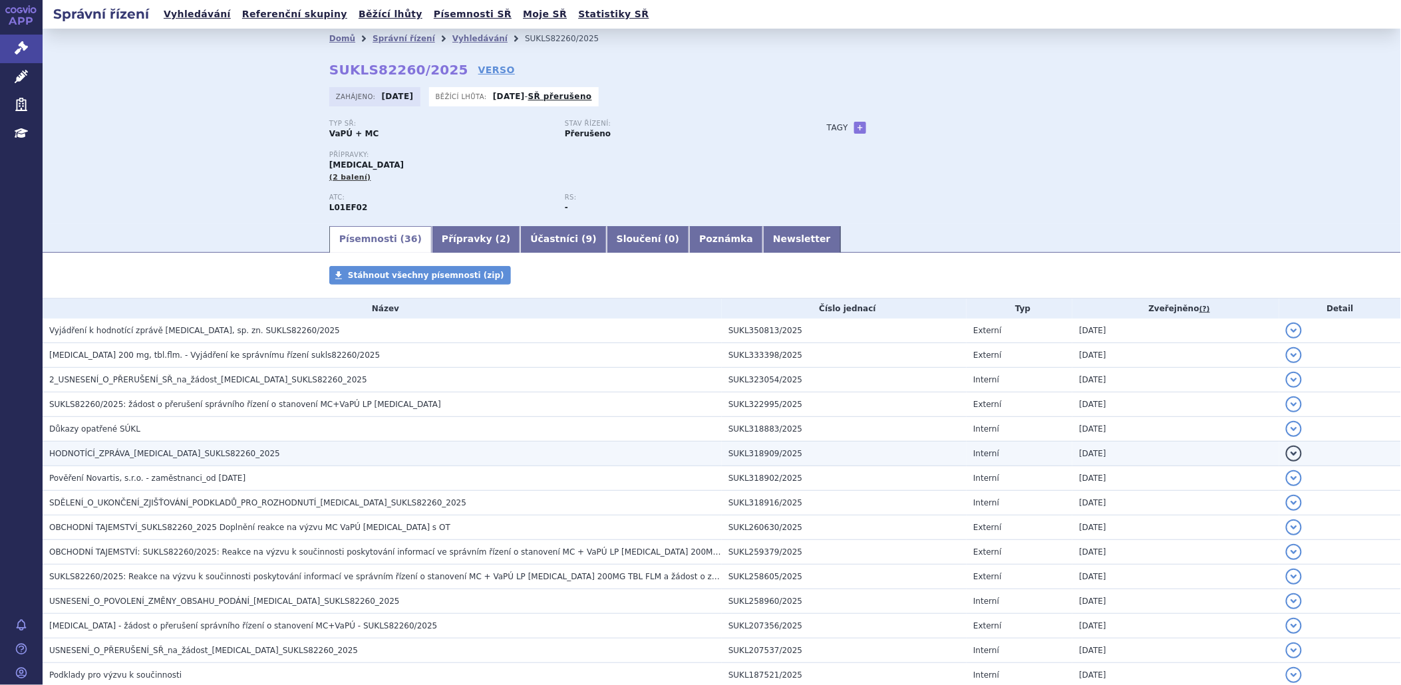
click at [162, 458] on span "HODNOTÍCÍ_ZPRÁVA_[MEDICAL_DATA]_SUKLS82260_2025" at bounding box center [164, 453] width 231 height 9
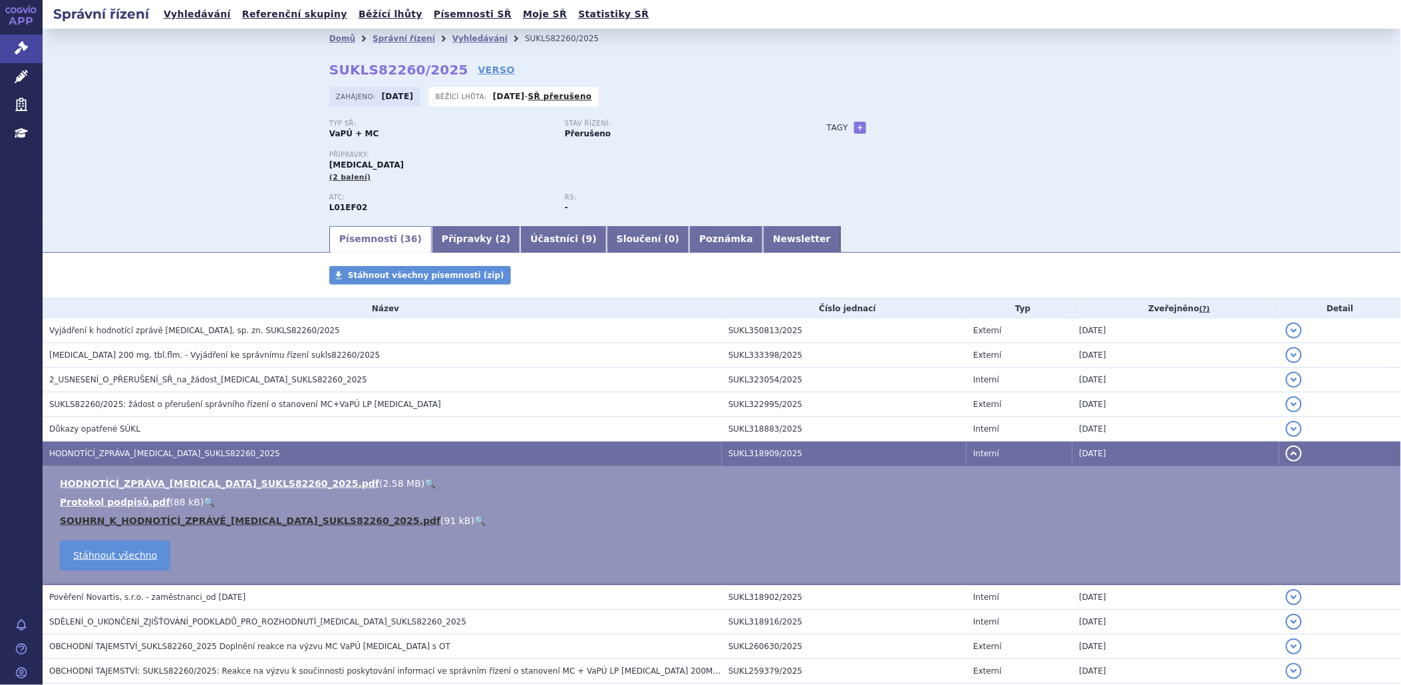
click at [138, 524] on link "SOUHRN_K_HODNOTÍCÍ_ZPRÁVĚ_[MEDICAL_DATA]_SUKLS82260_2025.pdf" at bounding box center [250, 520] width 380 height 11
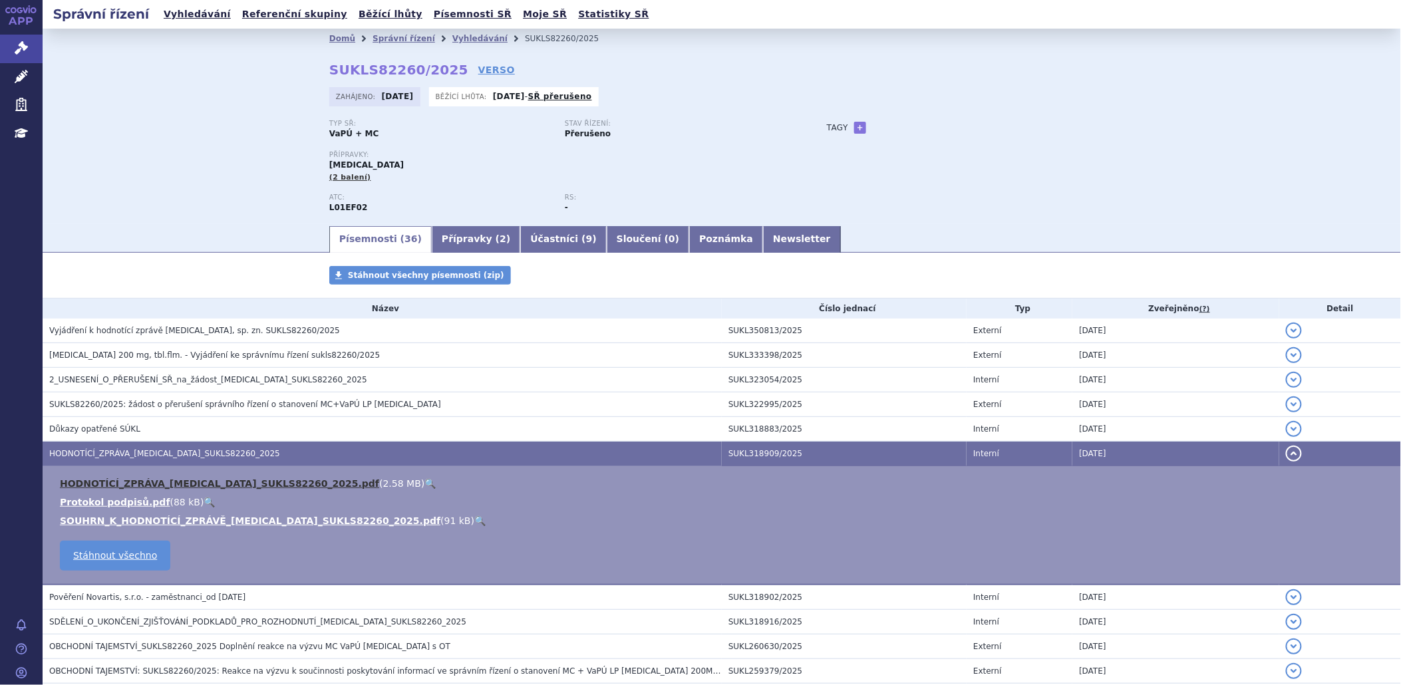
click at [124, 481] on link "HODNOTÍCÍ_ZPRÁVA_[MEDICAL_DATA]_SUKLS82260_2025.pdf" at bounding box center [219, 483] width 319 height 11
